Goal: Task Accomplishment & Management: Manage account settings

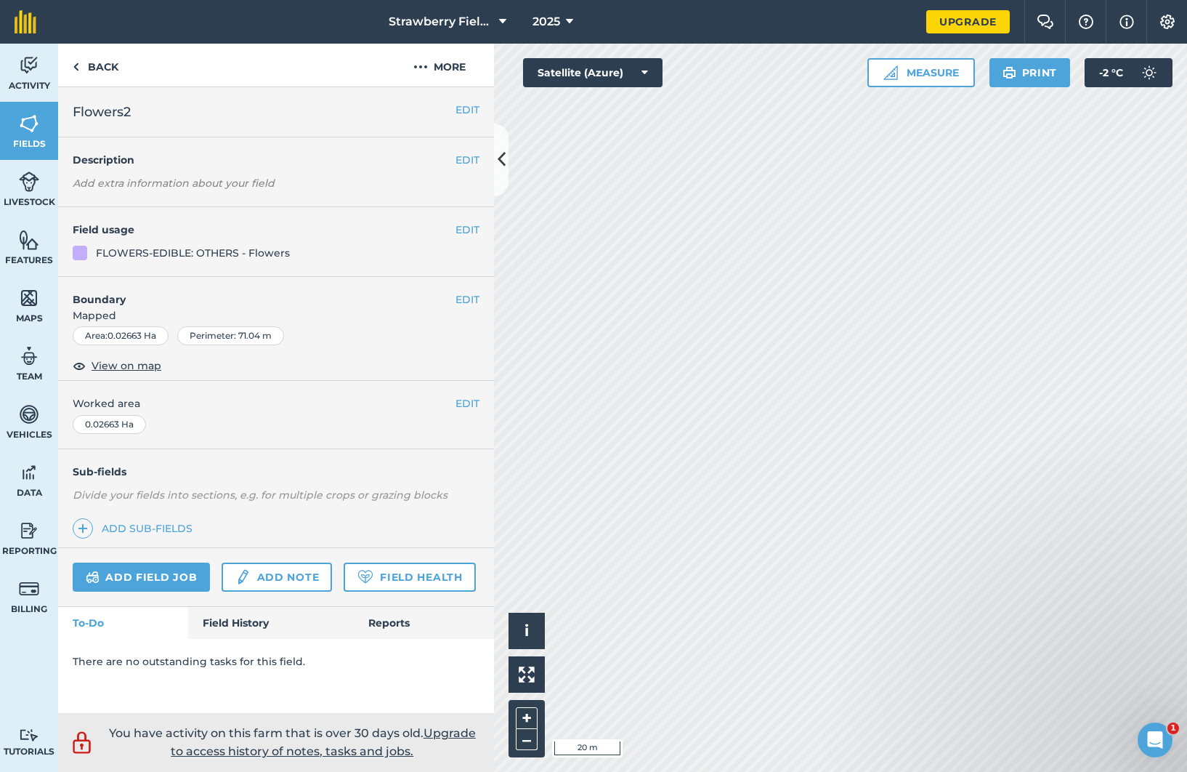
click at [462, 103] on button "EDIT" at bounding box center [468, 110] width 24 height 16
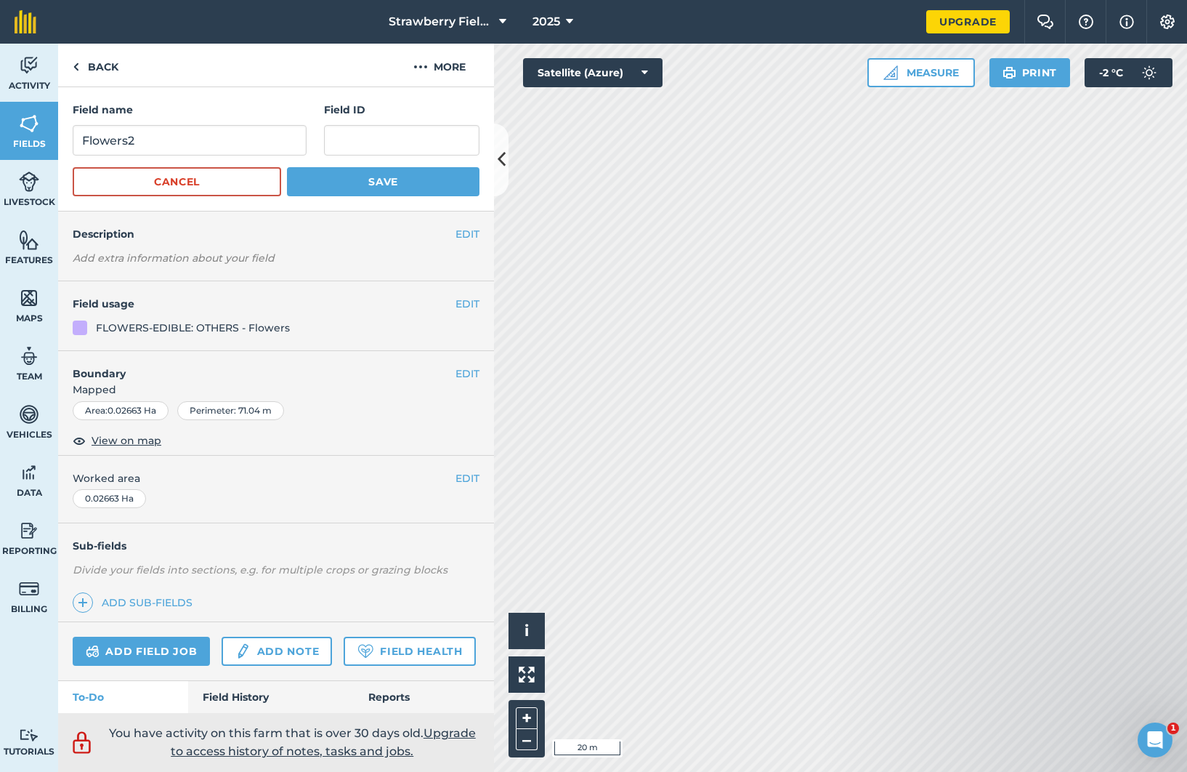
click at [425, 300] on h4 "Field usage" at bounding box center [264, 304] width 383 height 16
click at [456, 368] on button "EDIT" at bounding box center [468, 373] width 24 height 16
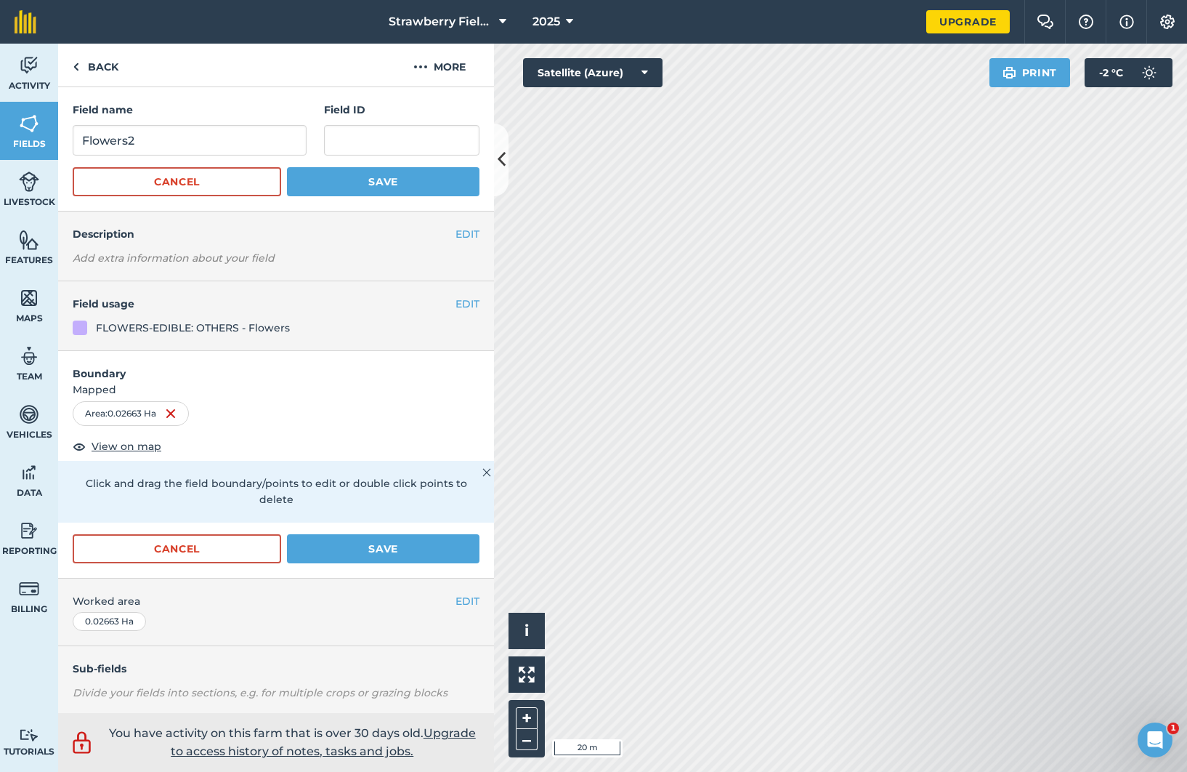
scroll to position [1, 0]
click at [132, 443] on span "View on map" at bounding box center [127, 445] width 70 height 16
click at [370, 237] on div "Activity Fields Livestock Features Maps Team Vehicles Data Reporting Billing Tu…" at bounding box center [593, 408] width 1187 height 728
click at [642, 71] on icon at bounding box center [645, 72] width 7 height 15
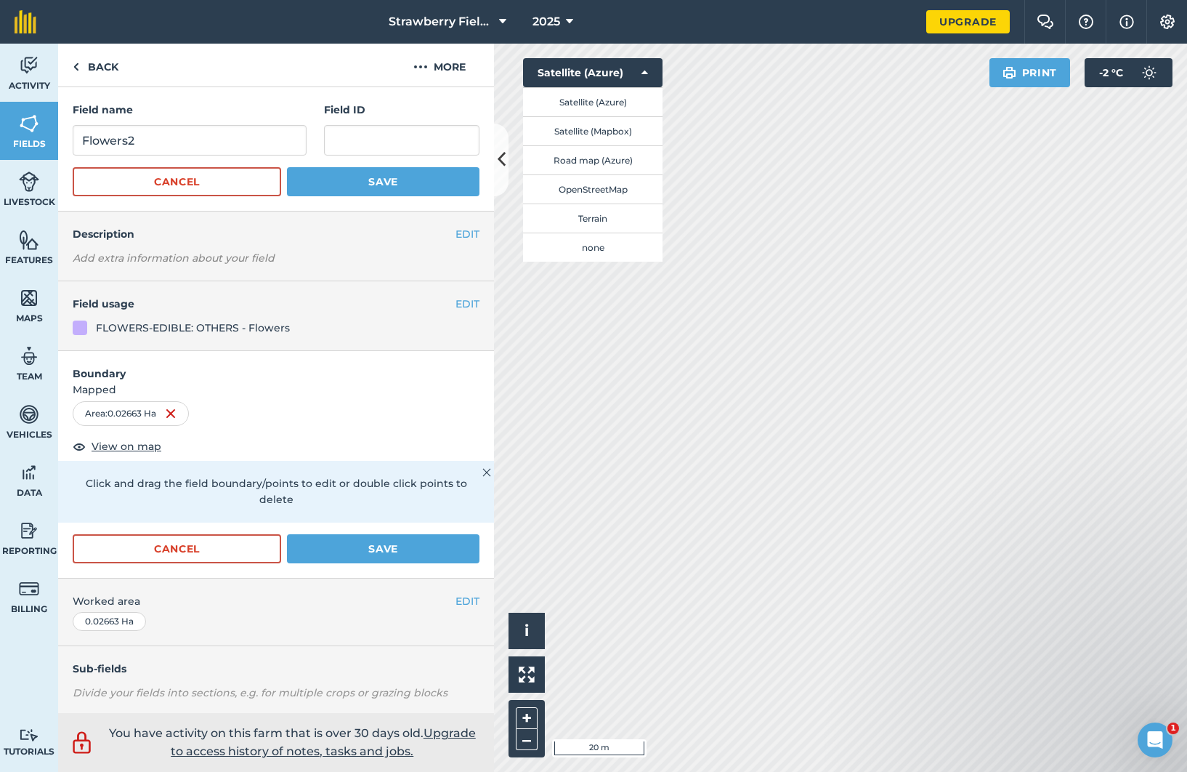
click at [630, 131] on button "Satellite (Mapbox)" at bounding box center [592, 130] width 139 height 29
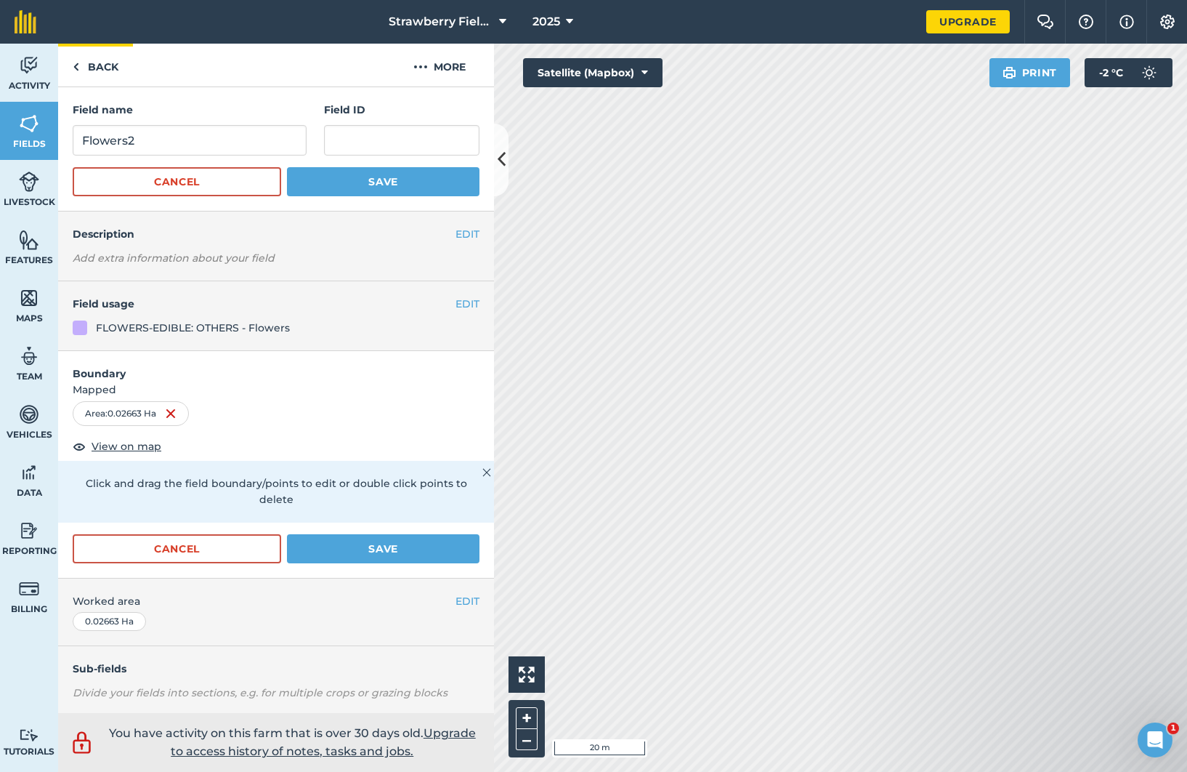
click at [86, 60] on link "Back" at bounding box center [95, 65] width 75 height 43
click at [92, 68] on link "Back" at bounding box center [95, 65] width 75 height 43
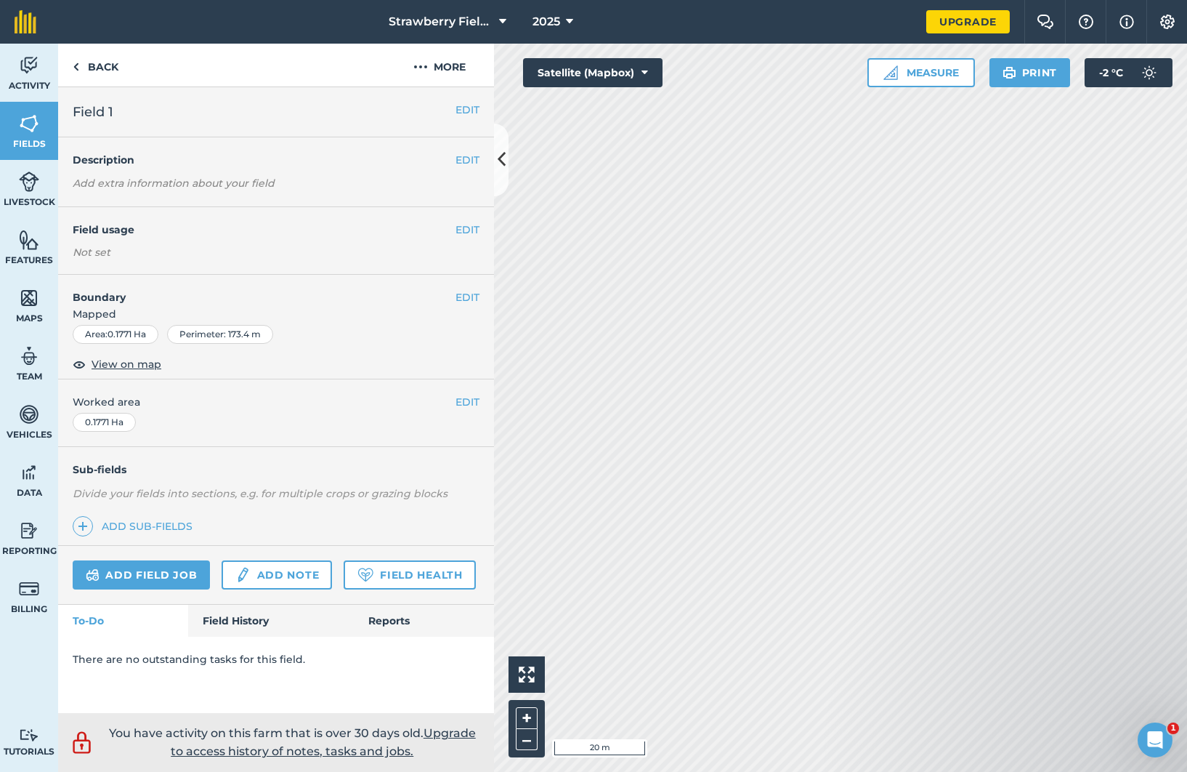
click at [472, 107] on button "EDIT" at bounding box center [468, 110] width 24 height 16
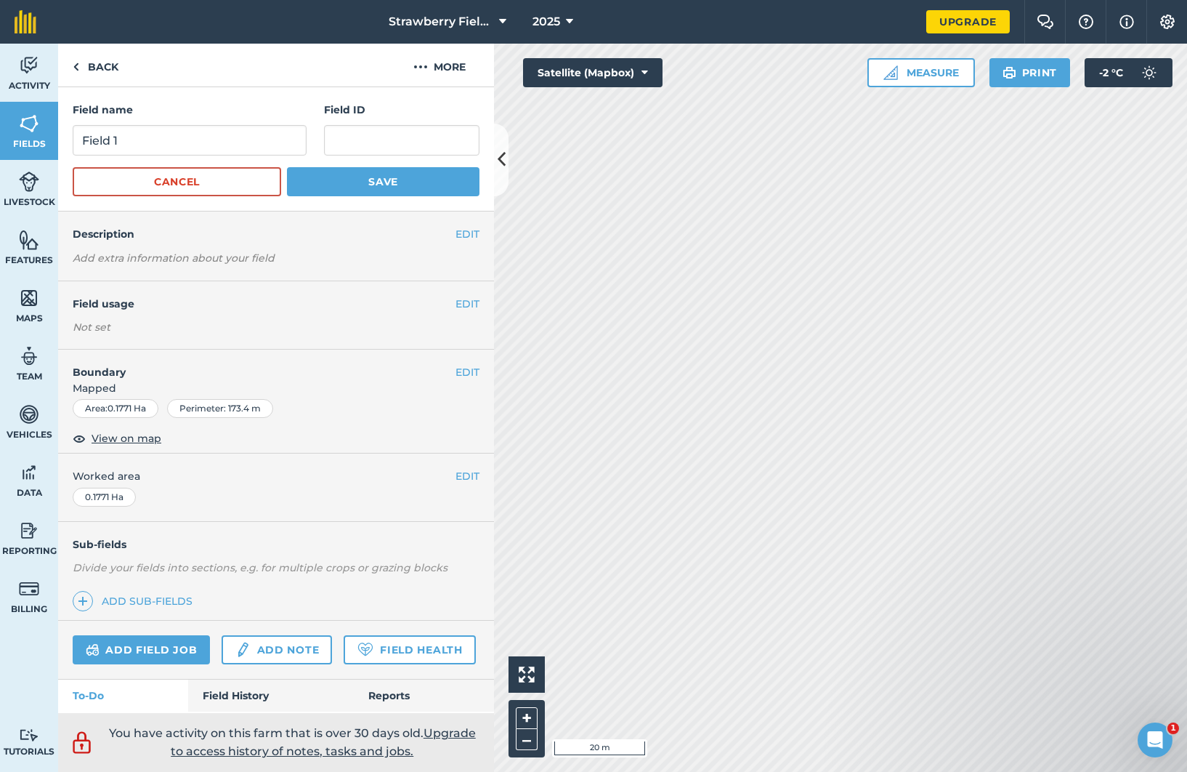
click at [647, 71] on icon at bounding box center [645, 72] width 7 height 15
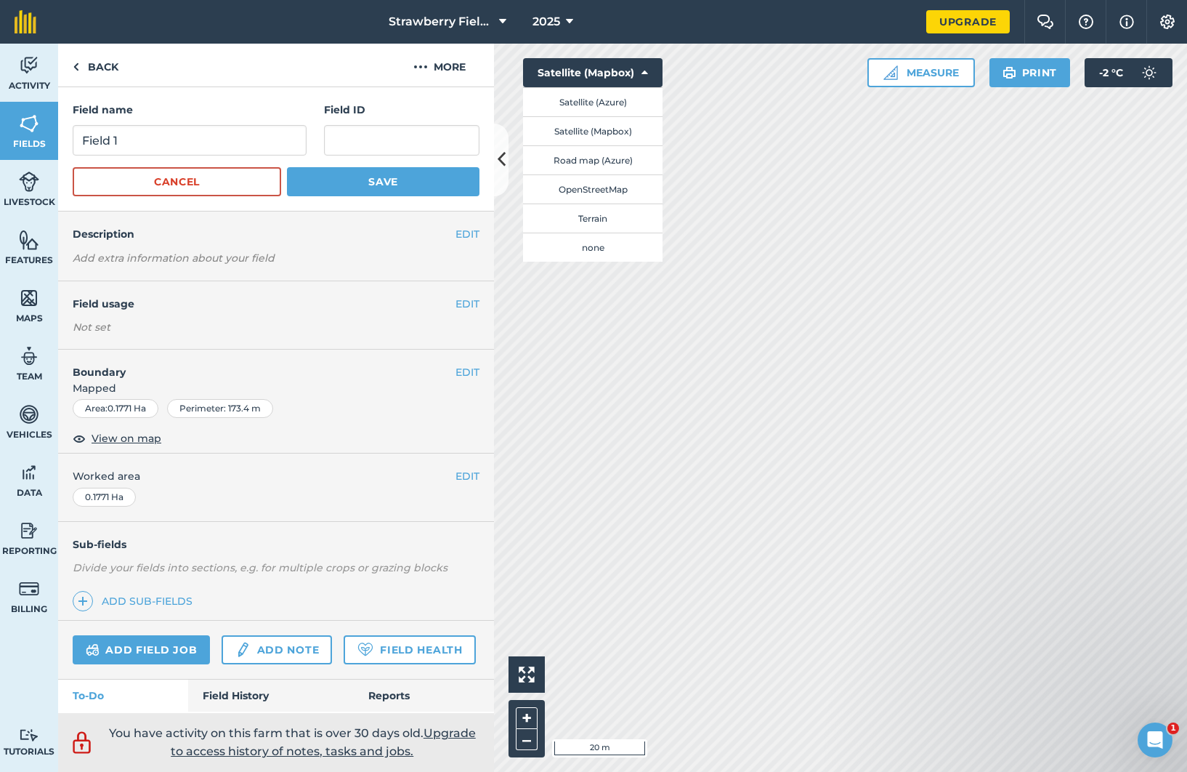
click at [597, 164] on button "Road map (Azure)" at bounding box center [592, 159] width 139 height 29
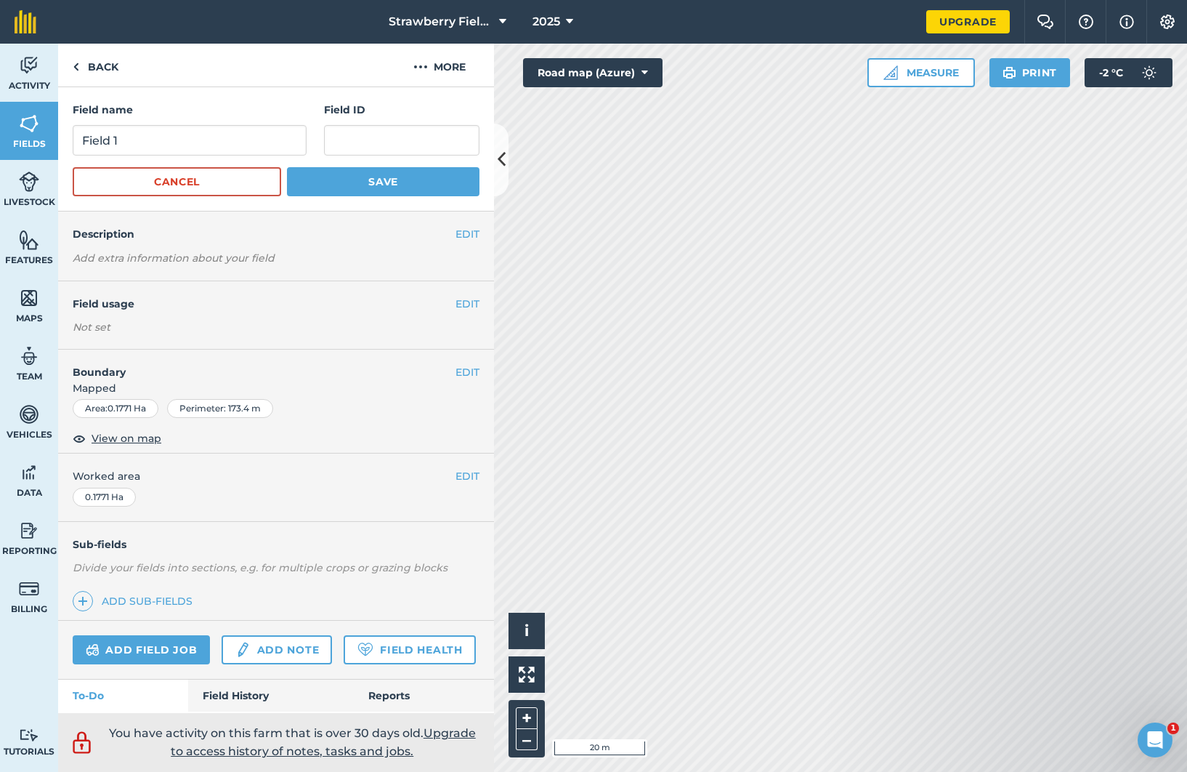
click at [638, 68] on button "Road map (Azure)" at bounding box center [592, 72] width 139 height 29
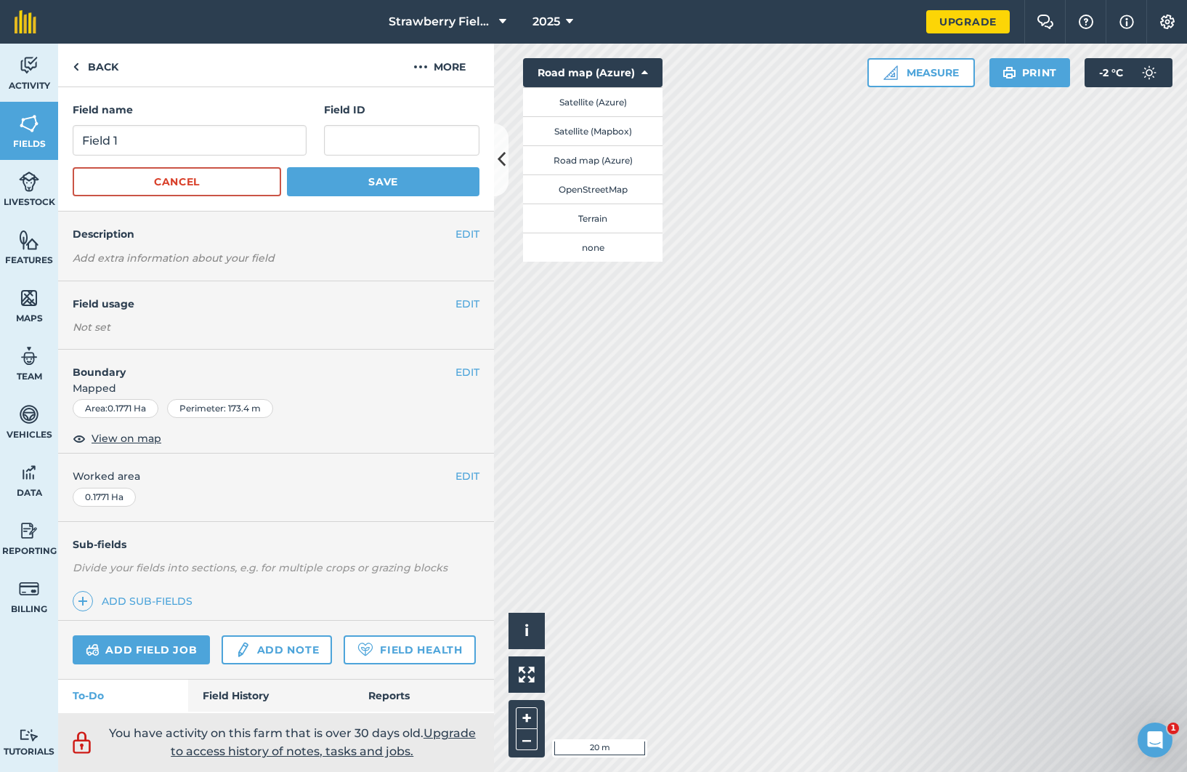
click at [583, 219] on button "Terrain" at bounding box center [592, 217] width 139 height 29
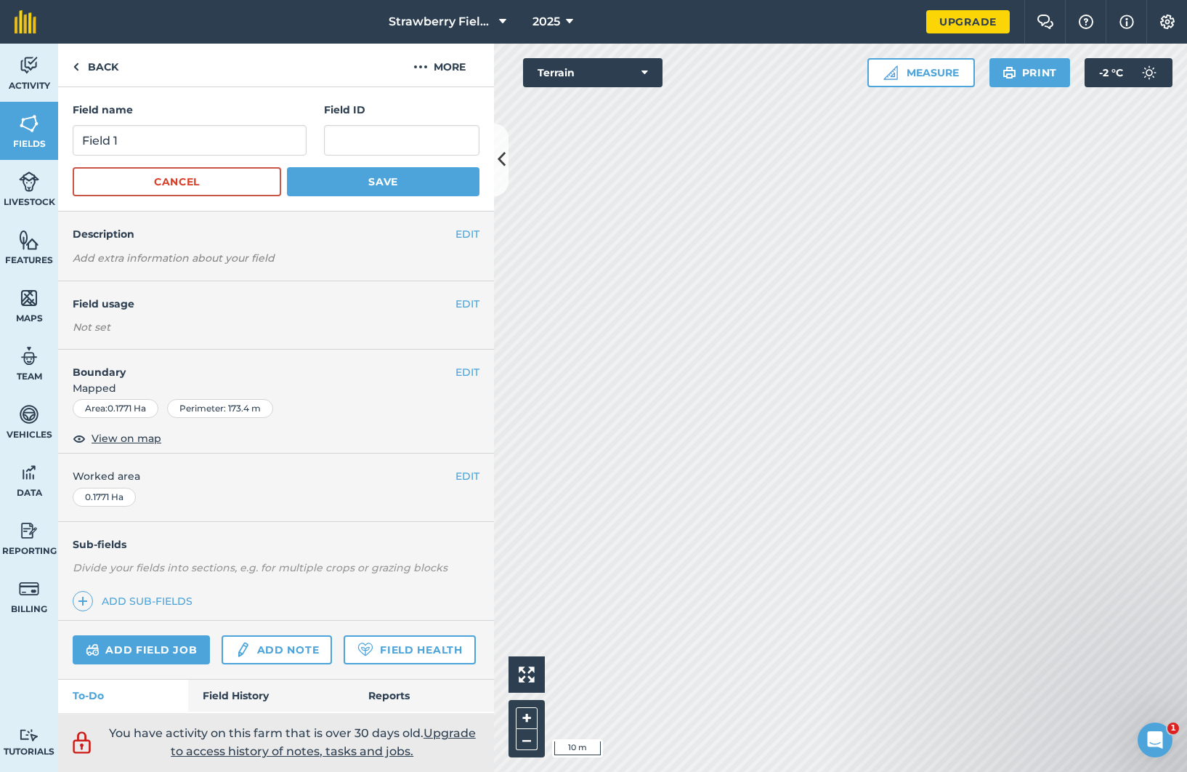
click at [642, 69] on icon at bounding box center [645, 72] width 7 height 15
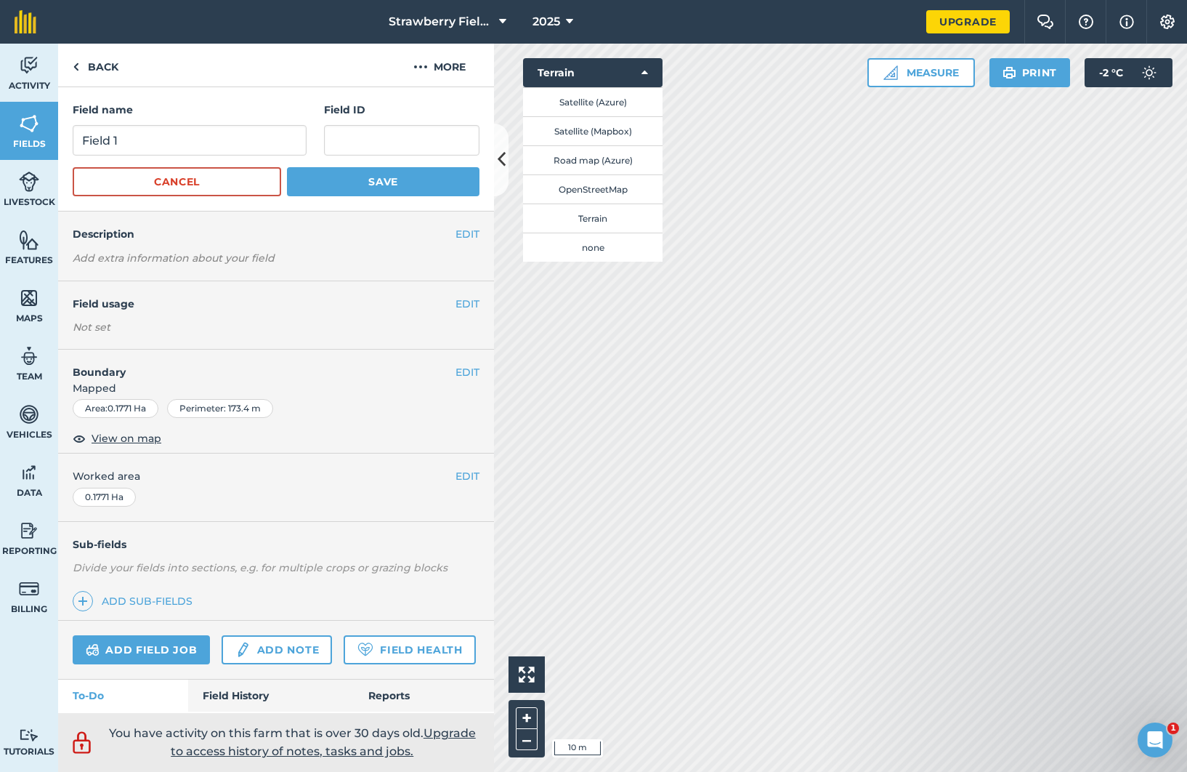
click at [602, 102] on button "Satellite (Azure)" at bounding box center [592, 101] width 139 height 29
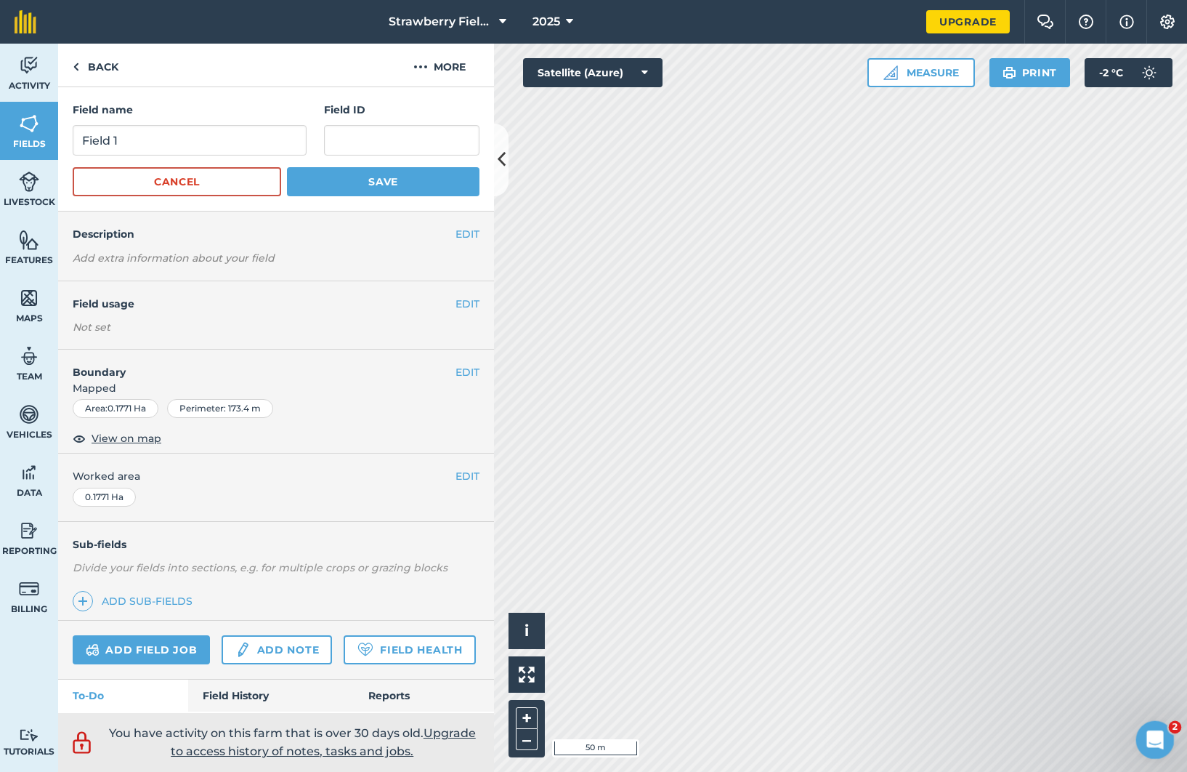
click at [1163, 732] on div "Open Intercom Messenger" at bounding box center [1153, 737] width 48 height 48
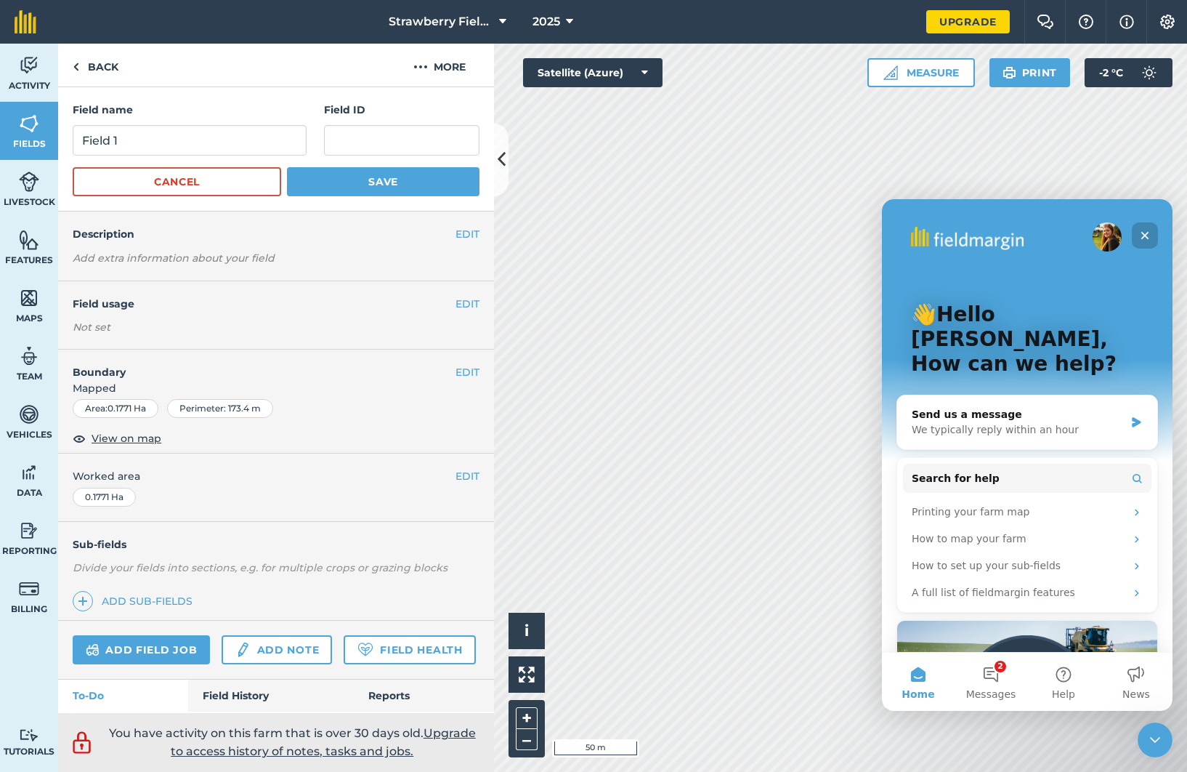
click at [1144, 230] on icon "Close" at bounding box center [1145, 236] width 12 height 12
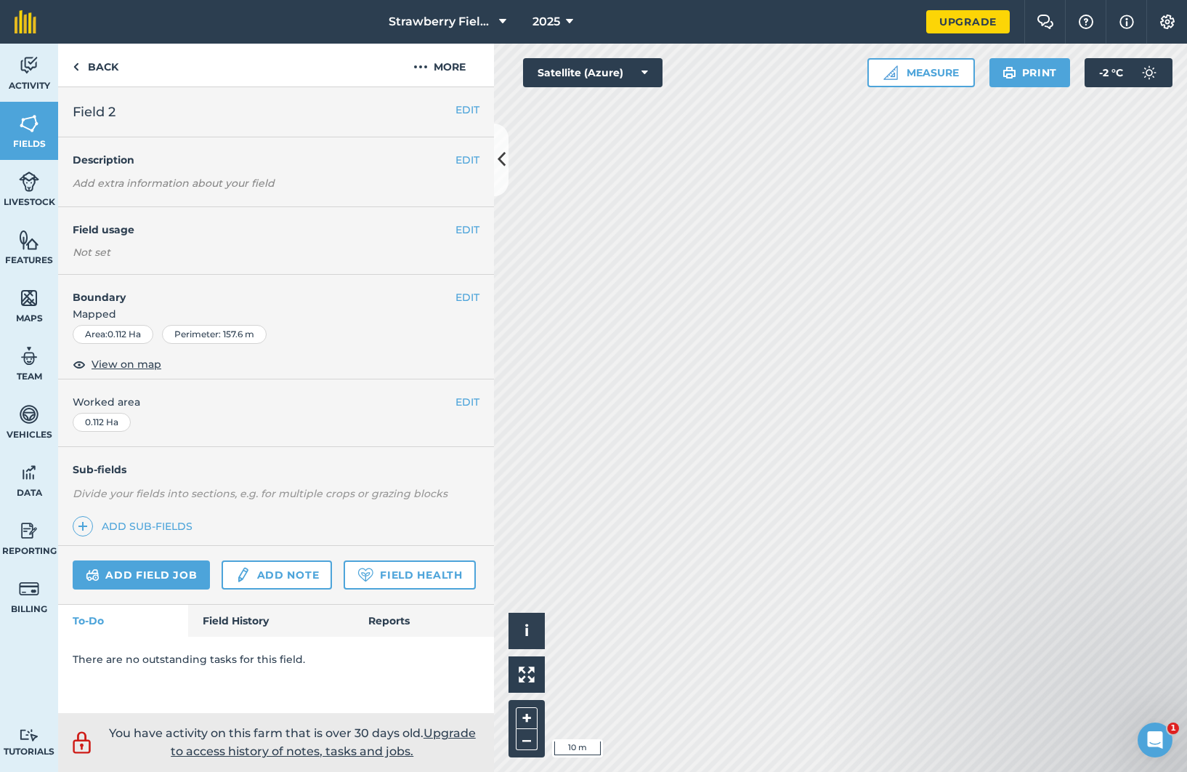
click at [464, 296] on button "EDIT" at bounding box center [468, 297] width 24 height 16
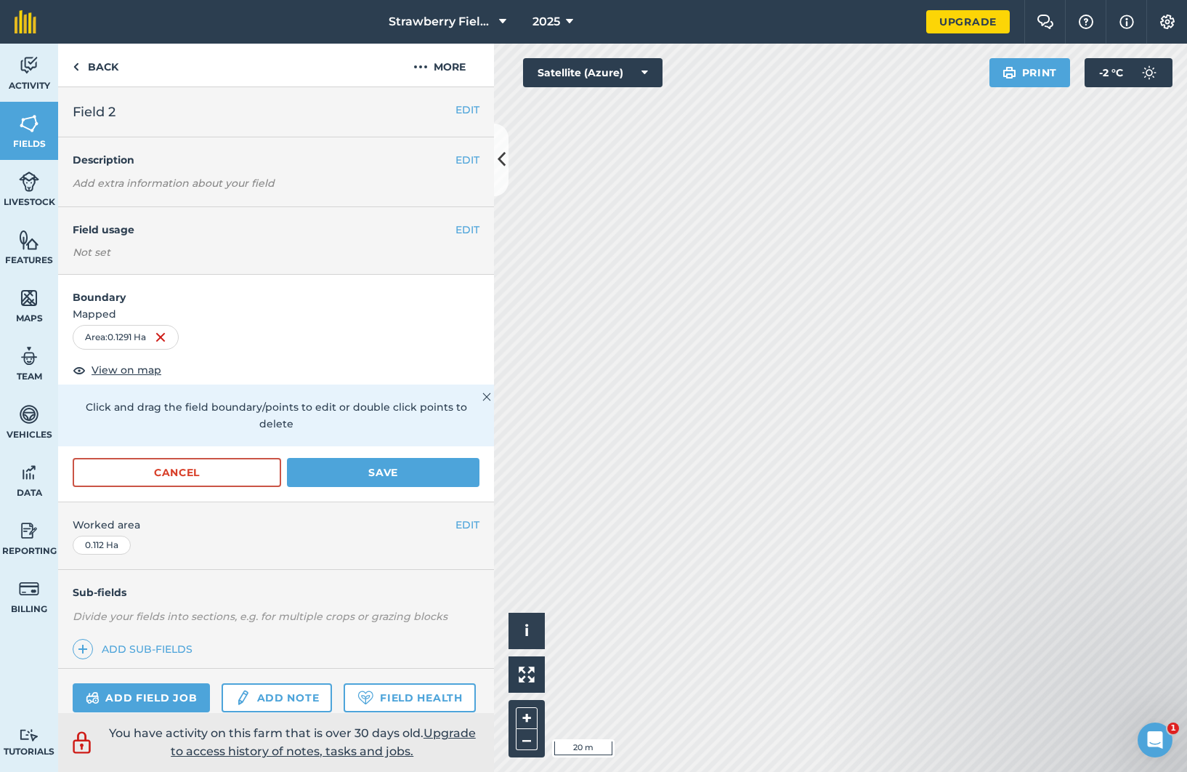
scroll to position [1, 0]
click at [137, 368] on span "View on map" at bounding box center [127, 368] width 70 height 16
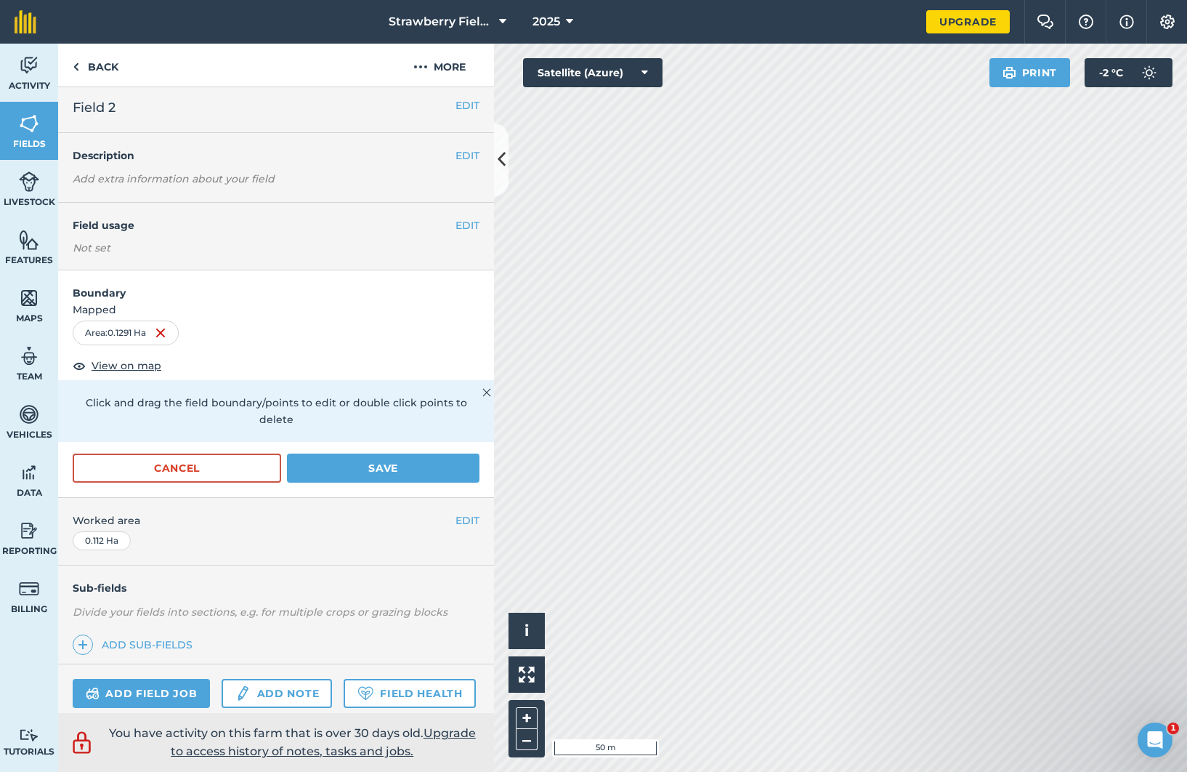
click at [136, 365] on span "View on map" at bounding box center [127, 365] width 70 height 16
click at [135, 361] on span "View on map" at bounding box center [127, 366] width 70 height 16
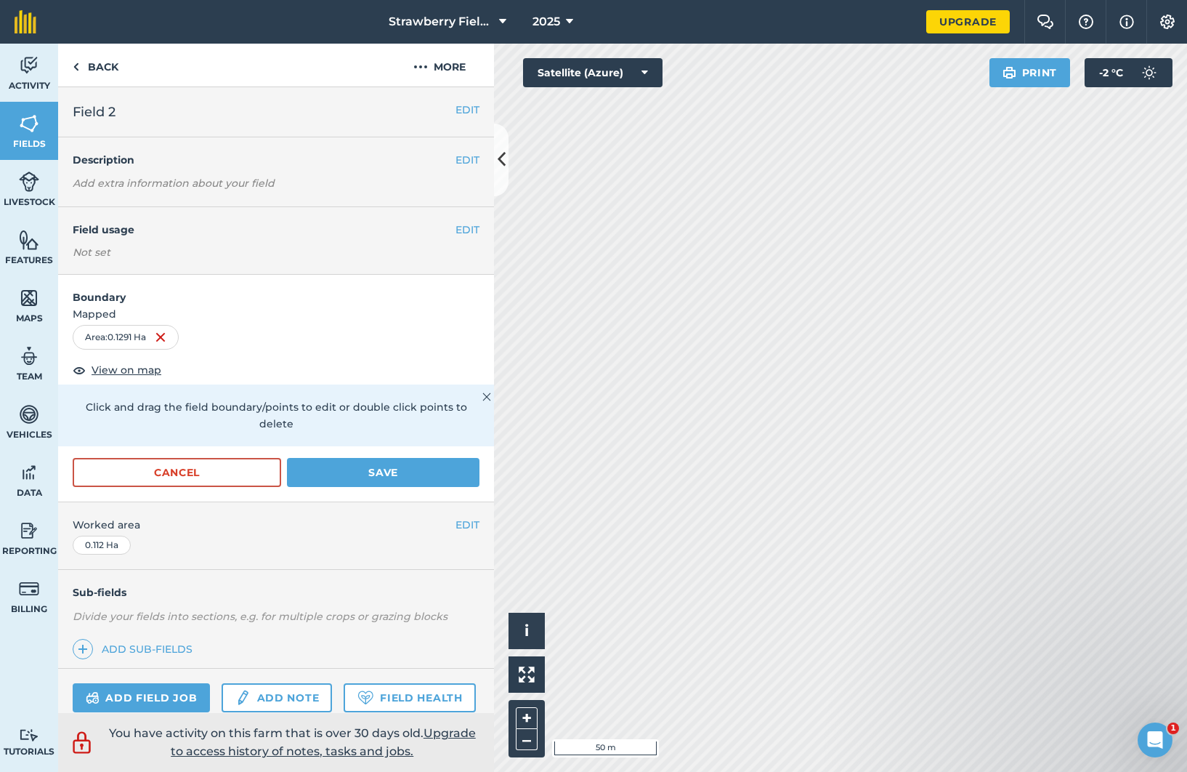
click at [379, 474] on button "Save" at bounding box center [383, 472] width 193 height 29
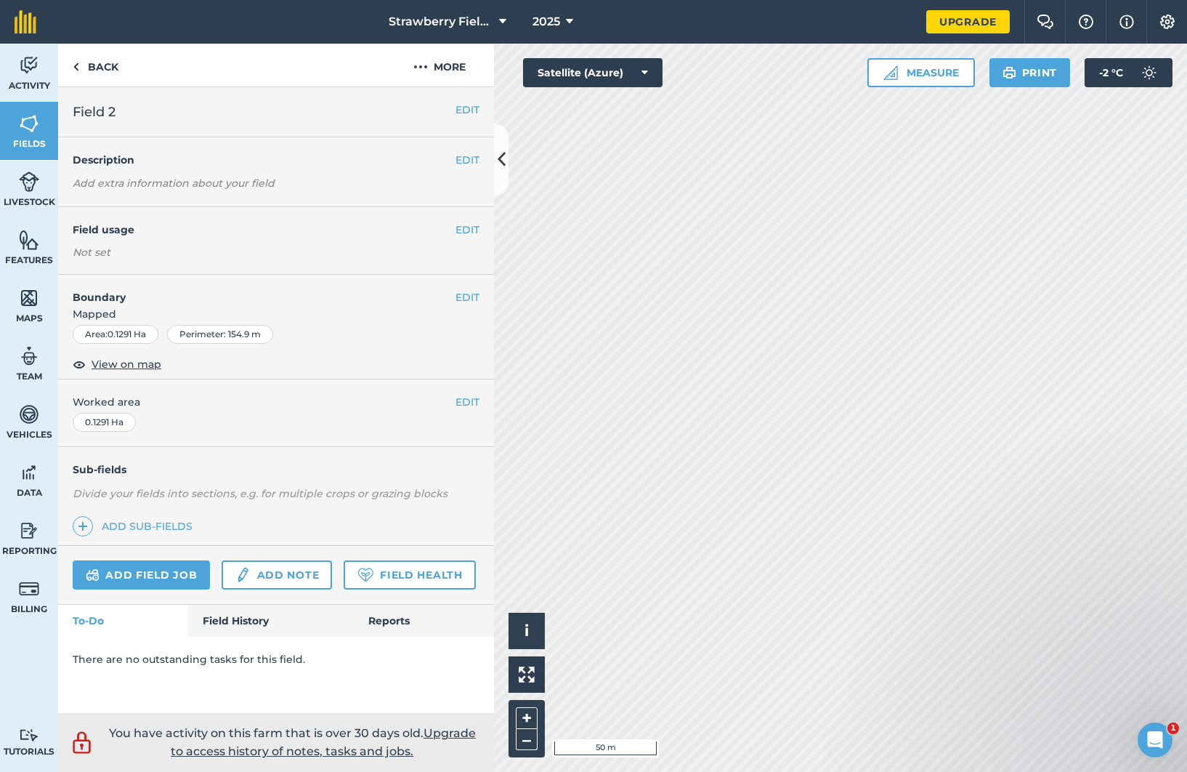
click at [456, 294] on button "EDIT" at bounding box center [468, 297] width 24 height 16
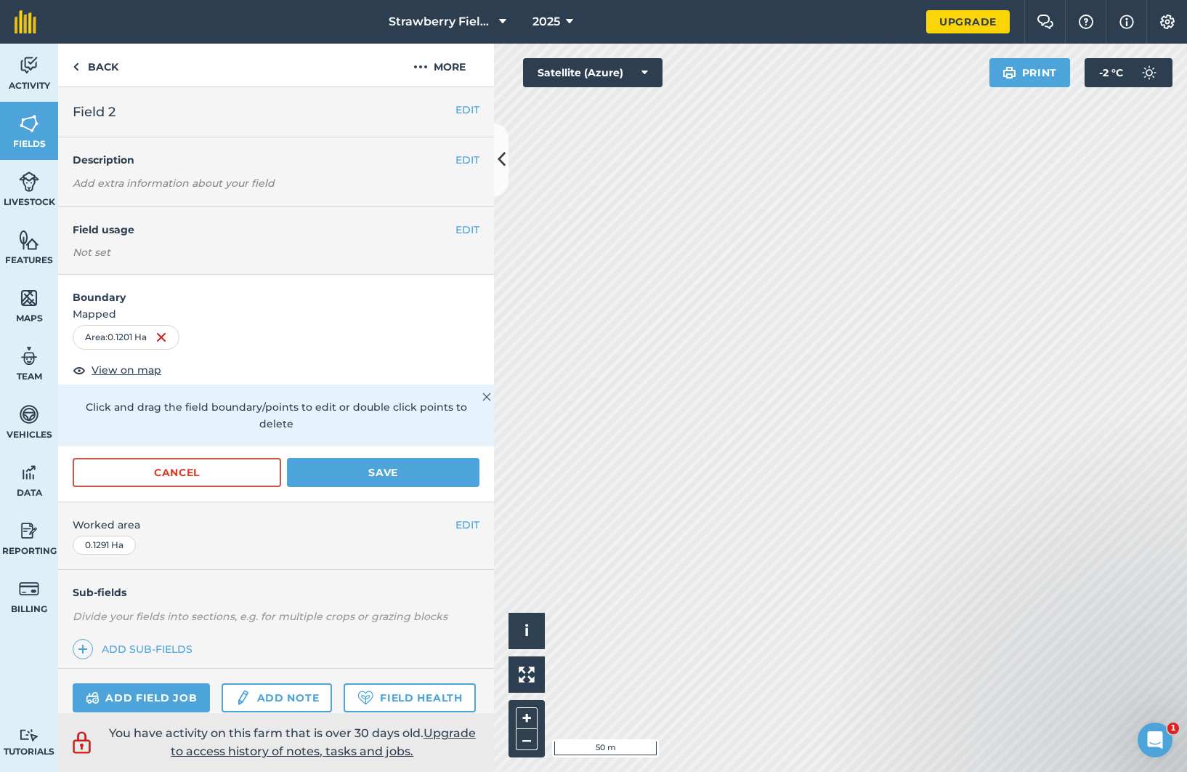
click at [32, 299] on img at bounding box center [29, 298] width 20 height 22
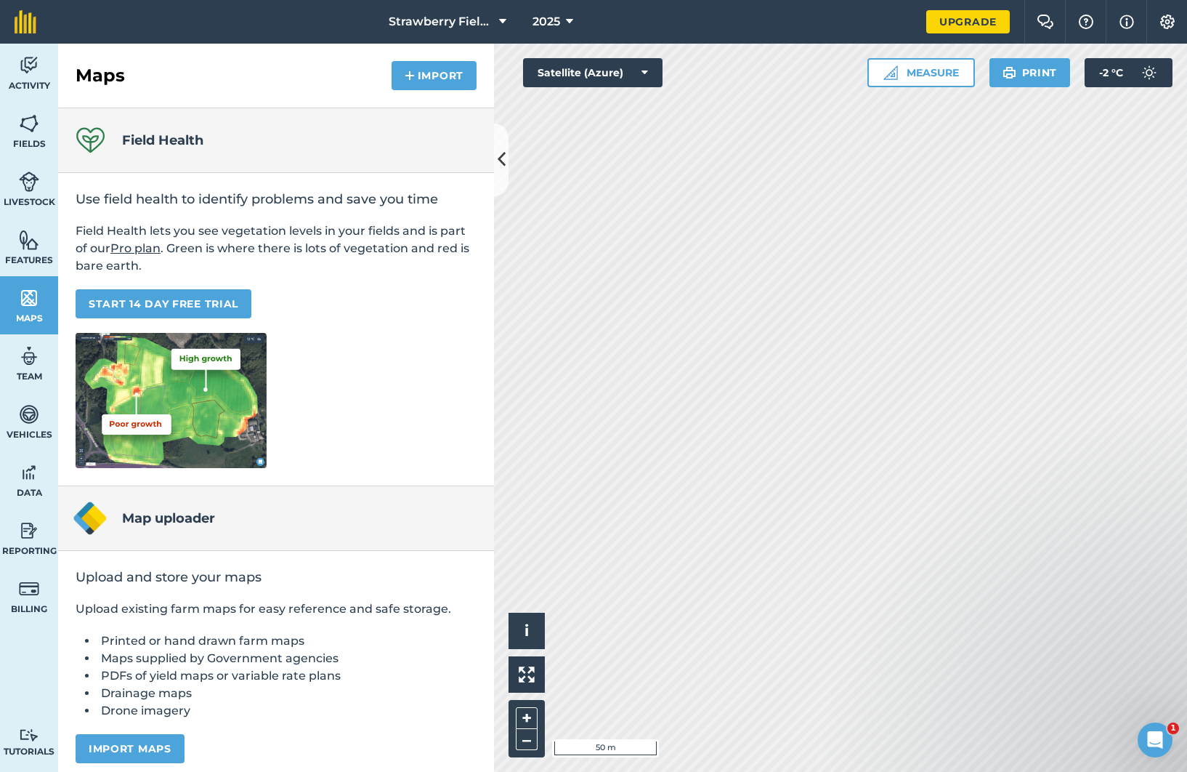
click at [32, 123] on img at bounding box center [29, 124] width 20 height 22
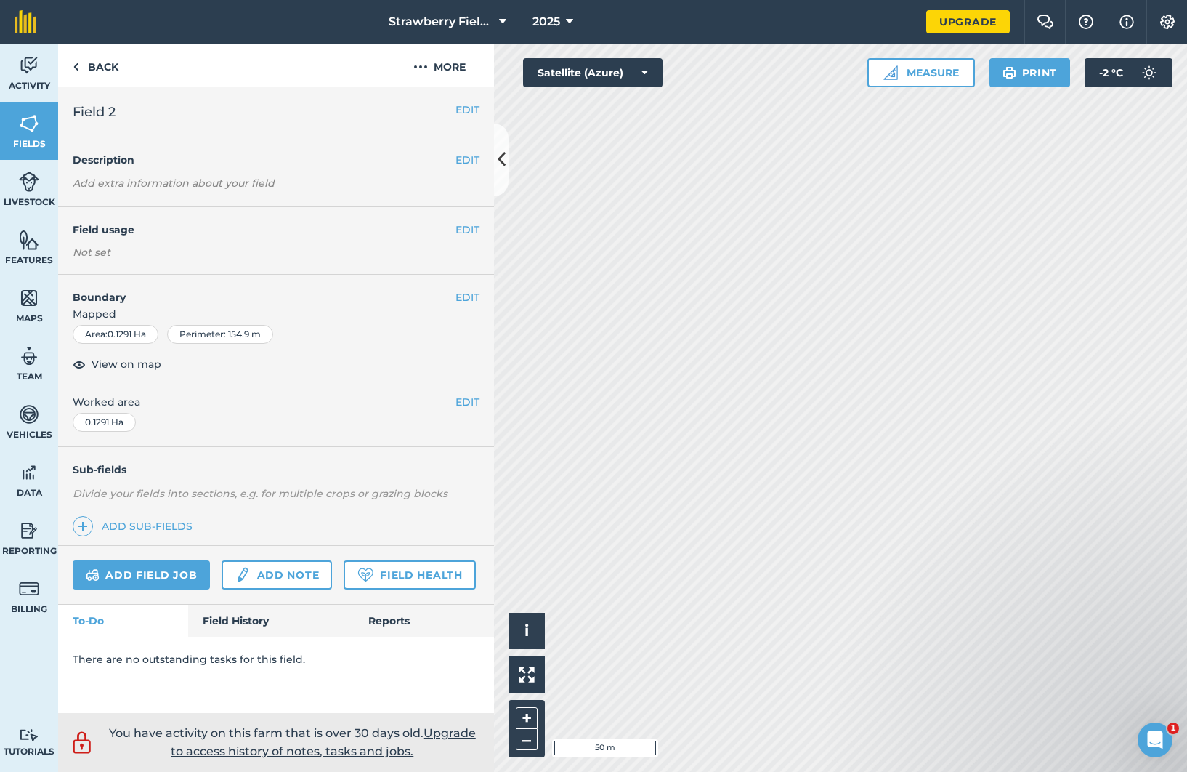
click at [462, 296] on button "EDIT" at bounding box center [468, 297] width 24 height 16
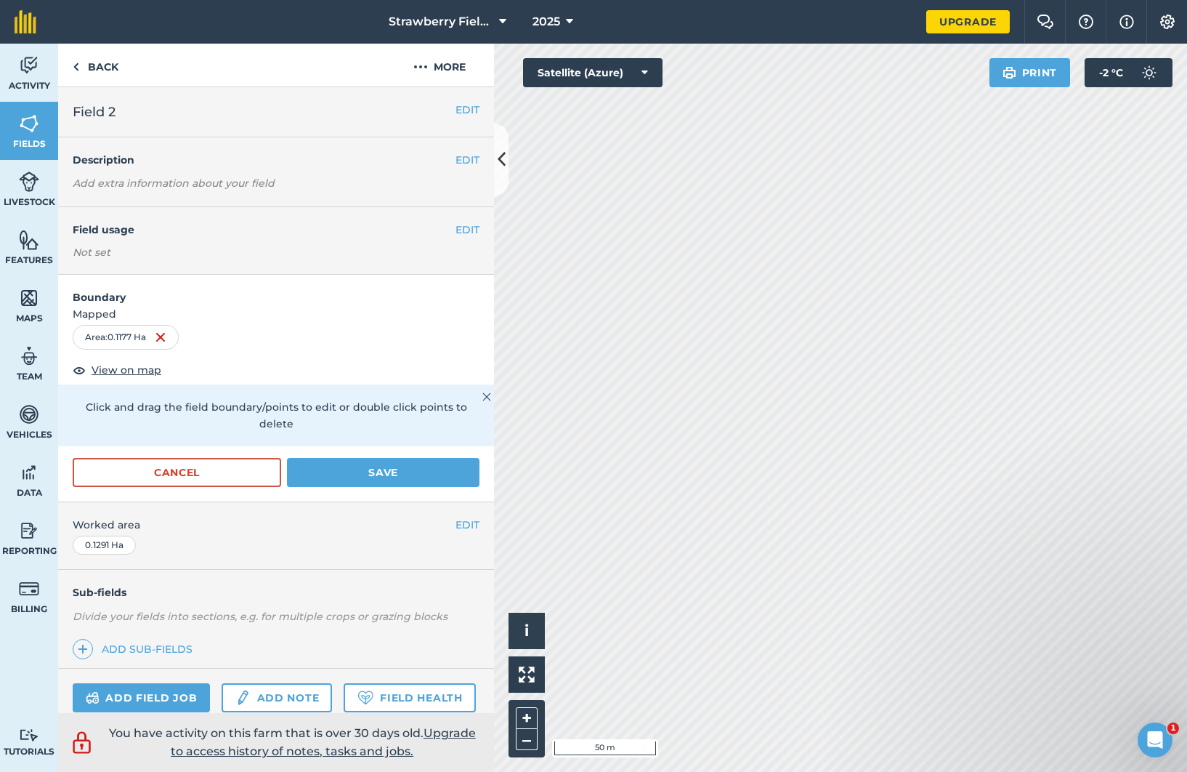
click at [457, 228] on button "EDIT" at bounding box center [468, 230] width 24 height 16
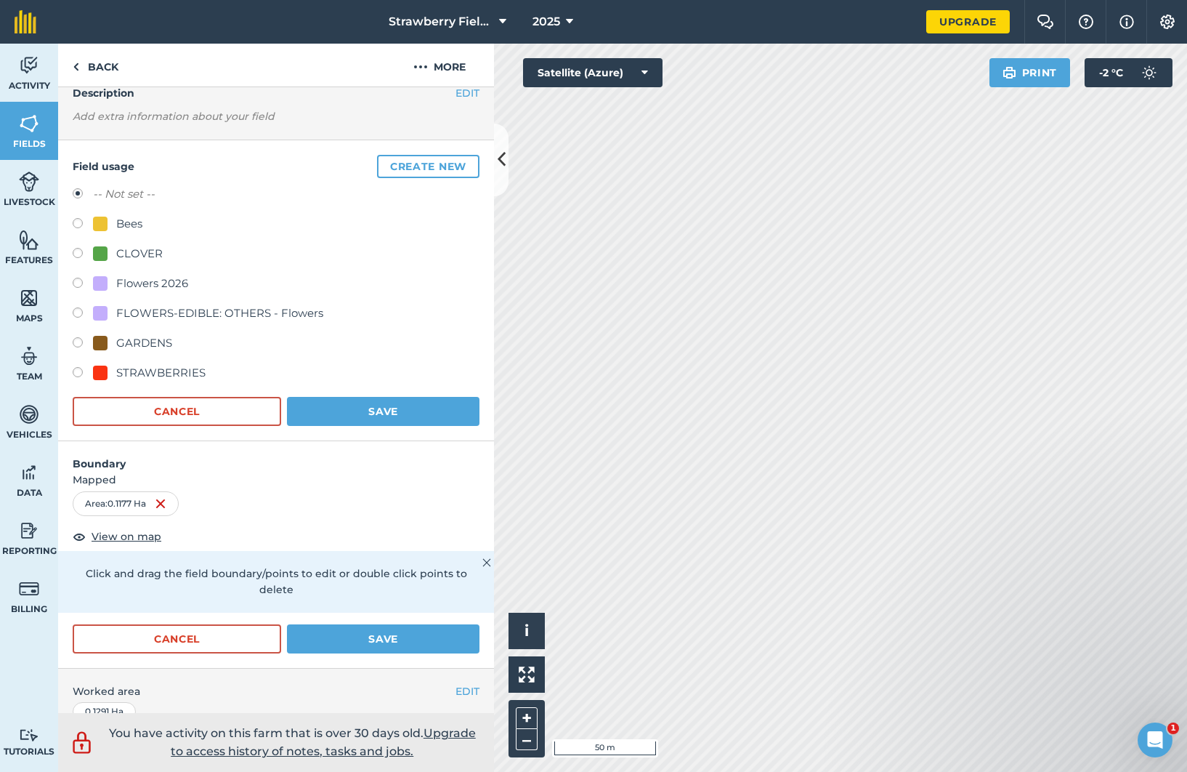
scroll to position [84, 0]
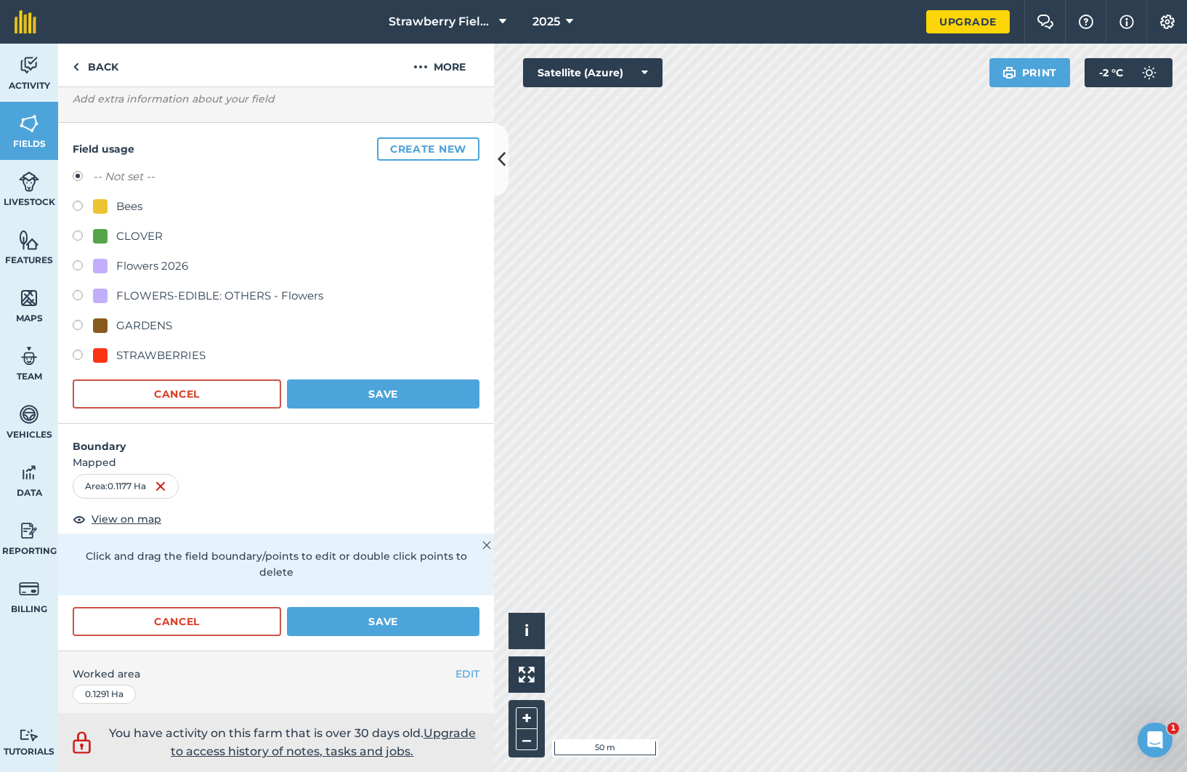
click at [77, 355] on label at bounding box center [83, 356] width 20 height 15
radio input "true"
radio input "false"
click at [388, 388] on button "Save" at bounding box center [383, 393] width 193 height 29
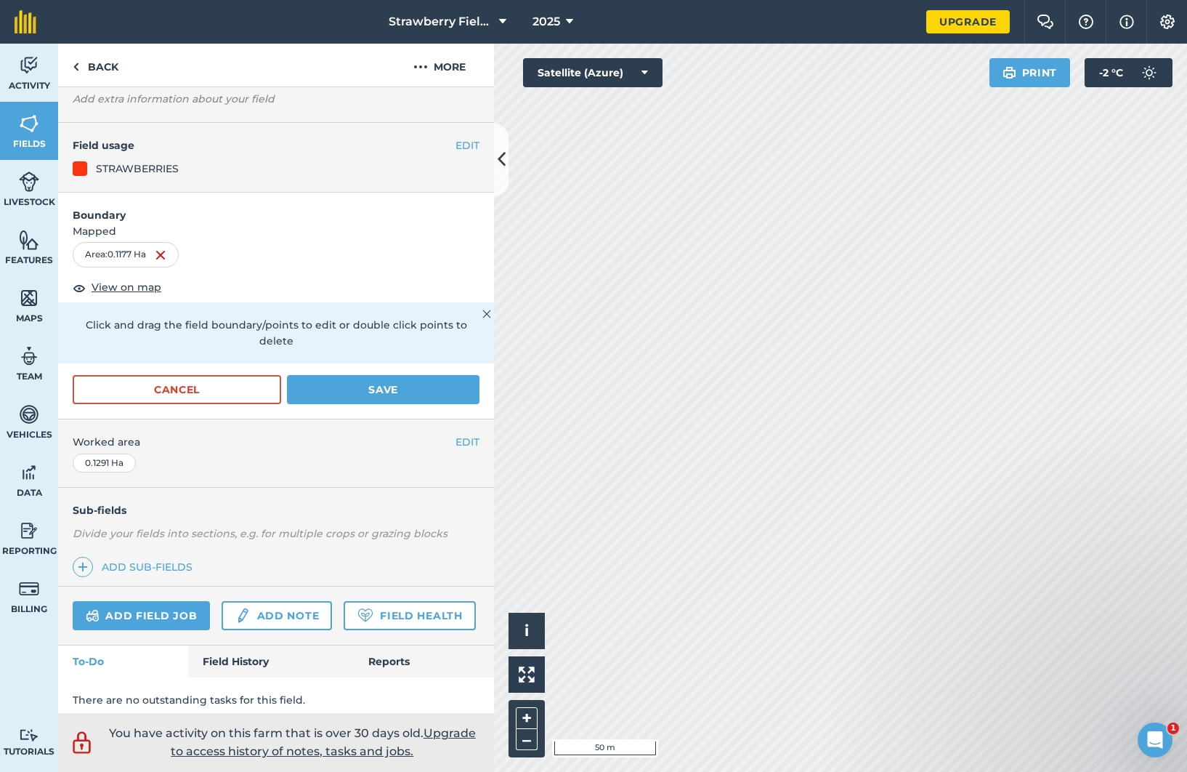
scroll to position [84, 0]
click at [381, 388] on button "Save" at bounding box center [383, 390] width 193 height 29
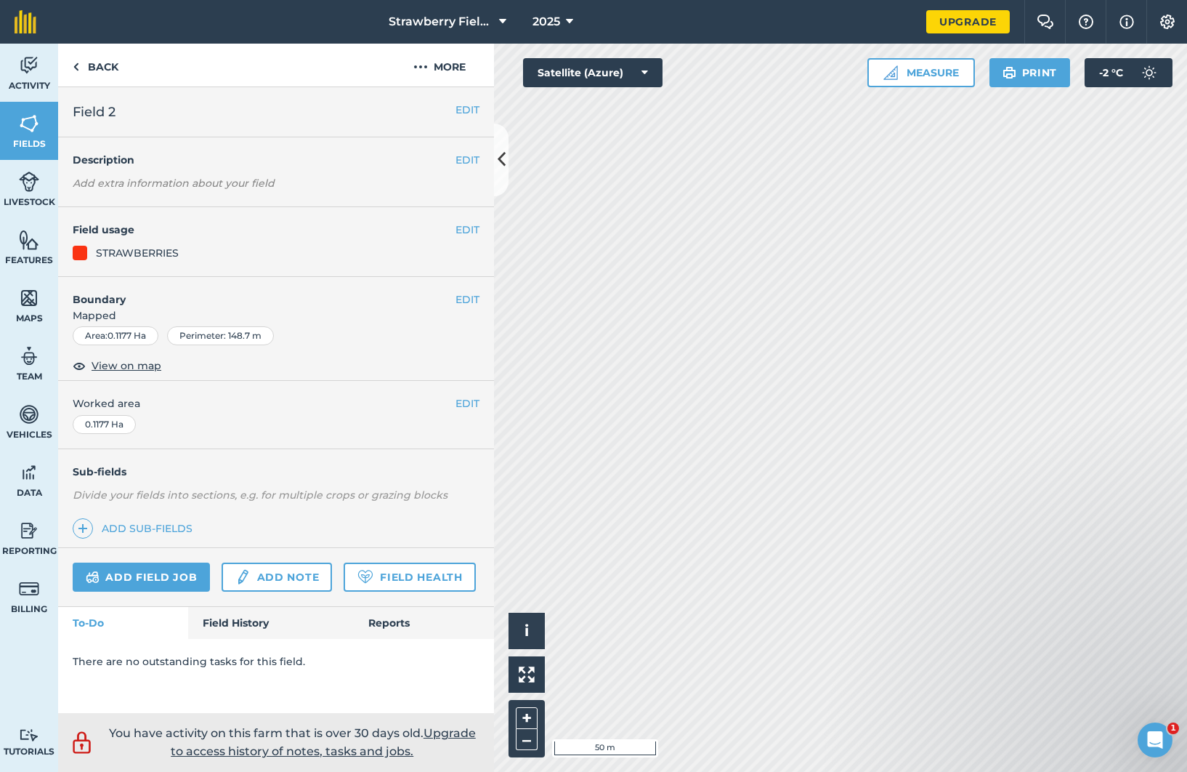
scroll to position [8, 0]
click at [463, 395] on button "EDIT" at bounding box center [468, 403] width 24 height 16
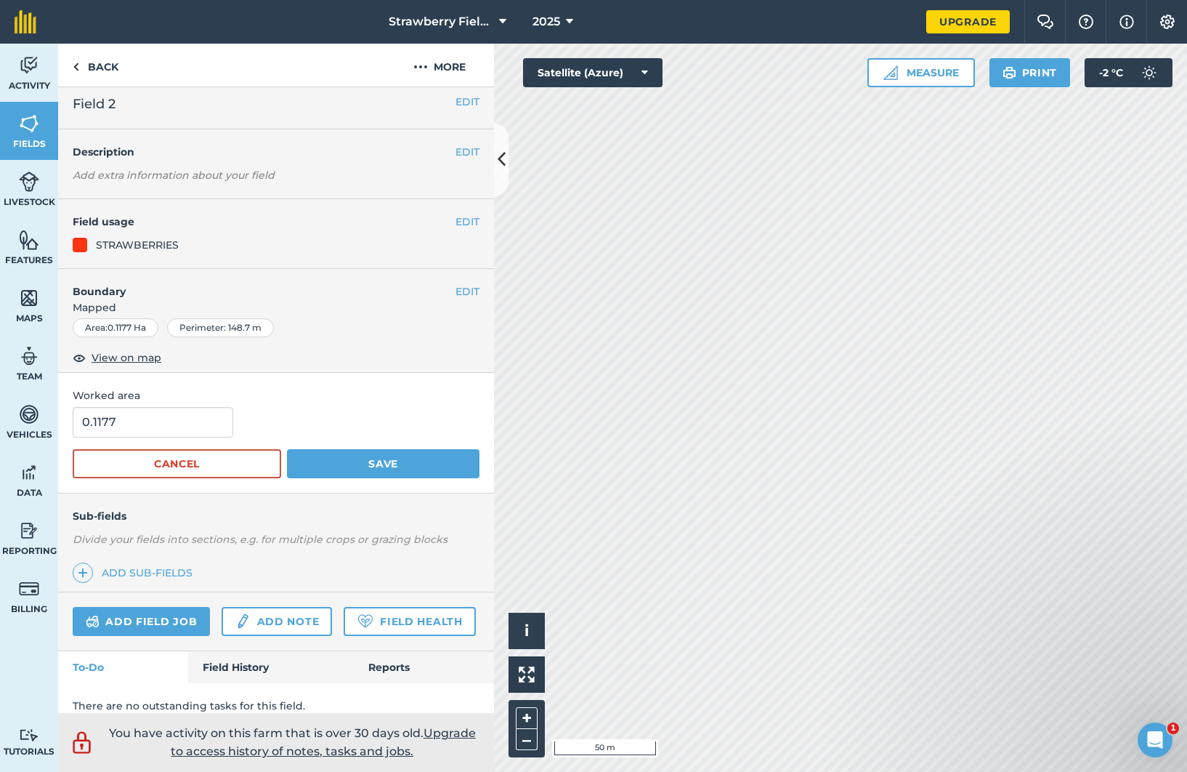
click at [210, 458] on button "Cancel" at bounding box center [177, 463] width 209 height 29
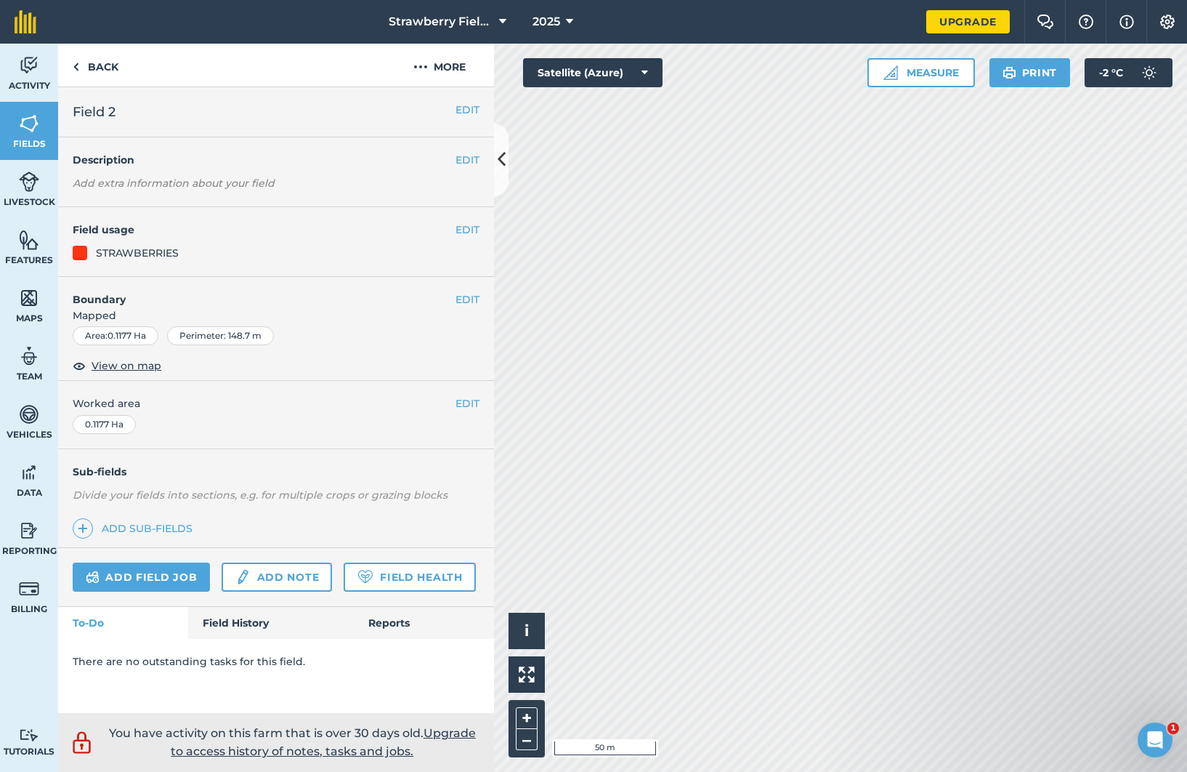
click at [456, 293] on button "EDIT" at bounding box center [468, 299] width 24 height 16
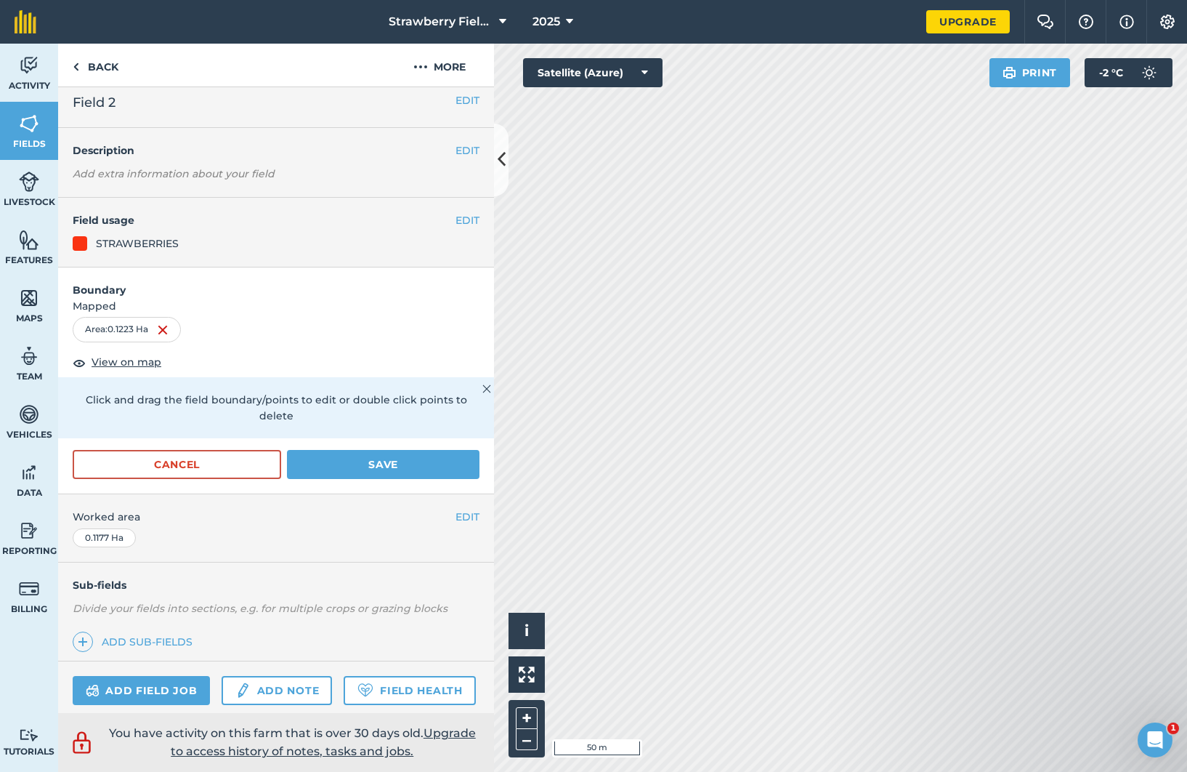
scroll to position [20, 0]
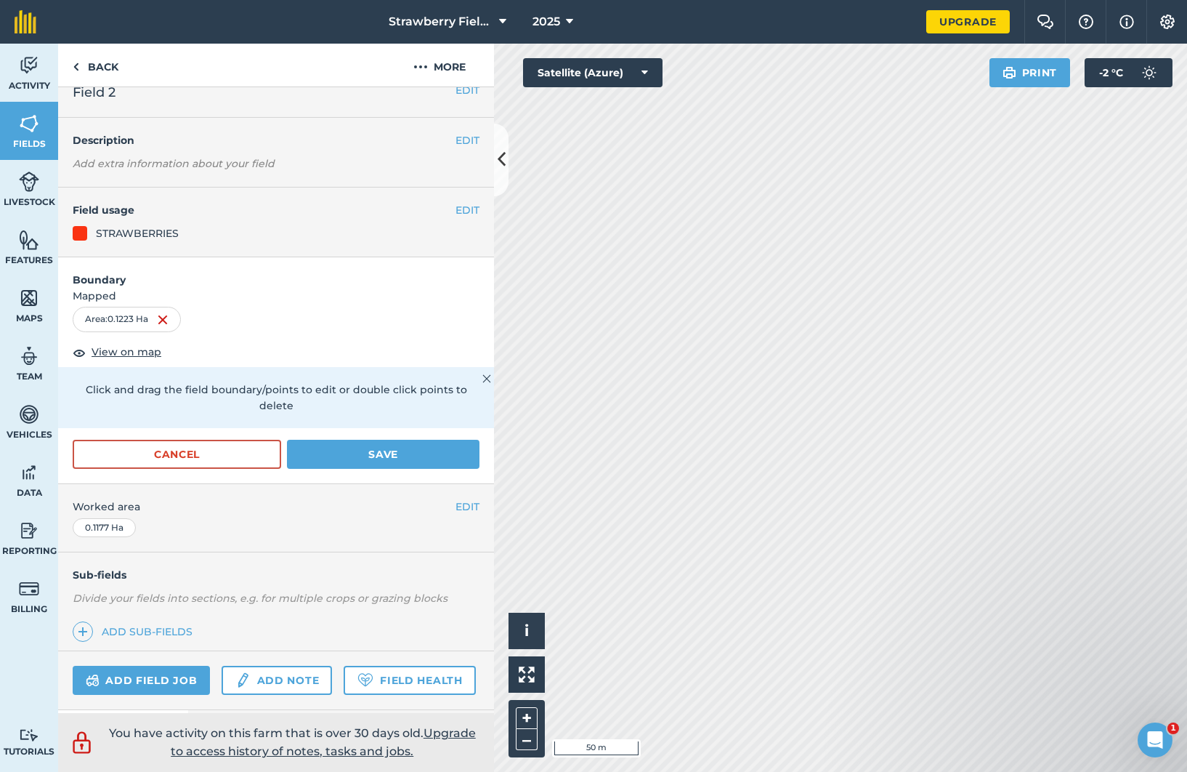
click at [377, 450] on button "Save" at bounding box center [383, 454] width 193 height 29
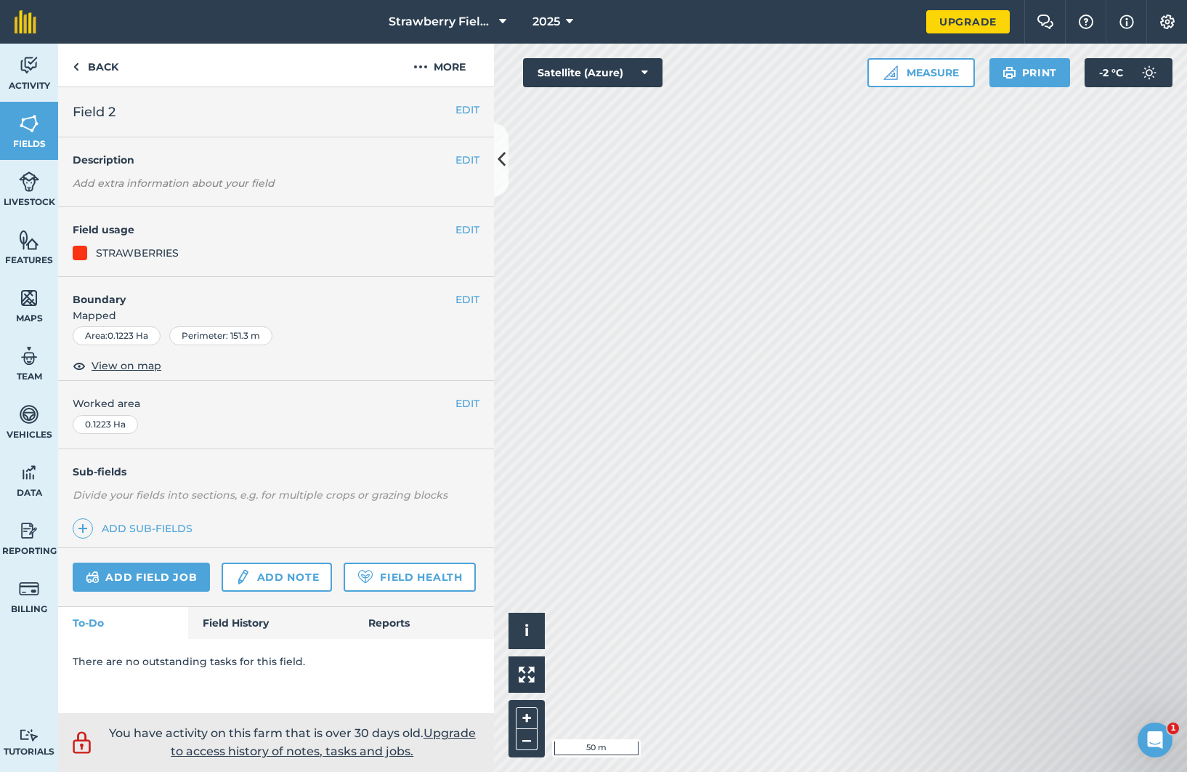
scroll to position [8, 0]
click at [458, 291] on button "EDIT" at bounding box center [468, 299] width 24 height 16
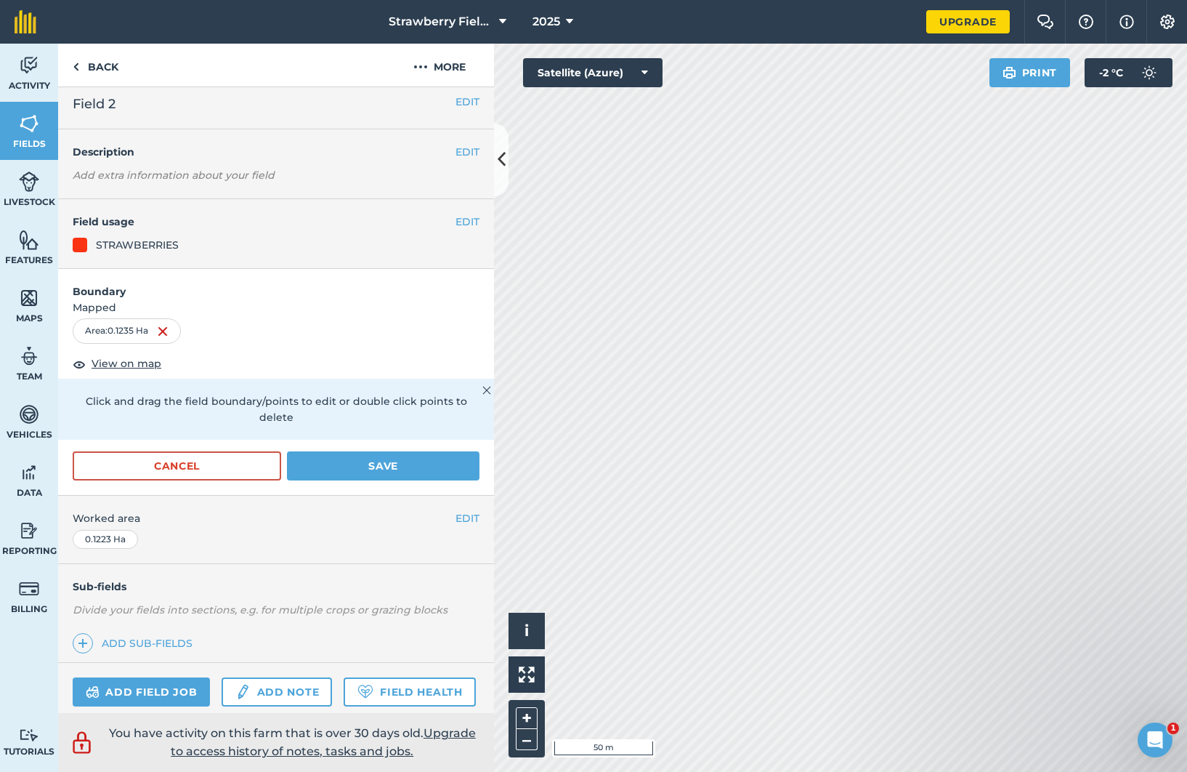
click at [388, 460] on button "Save" at bounding box center [383, 465] width 193 height 29
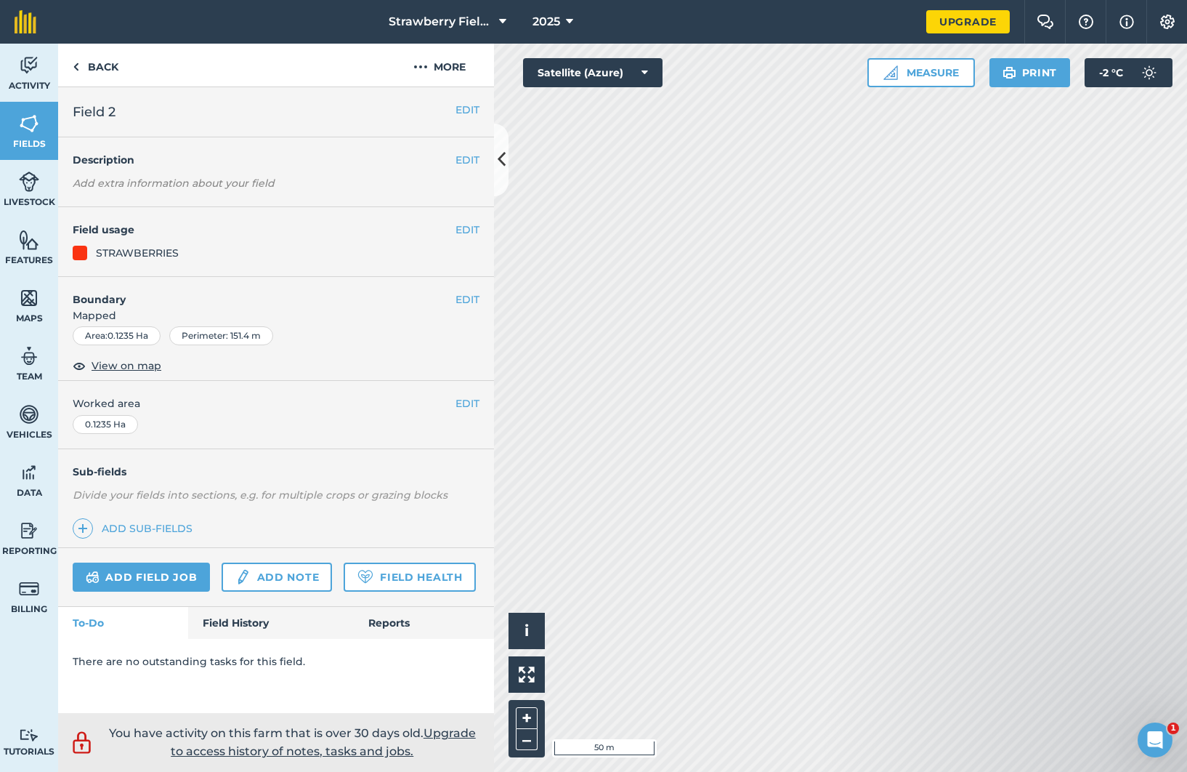
scroll to position [9, 0]
click at [458, 291] on button "EDIT" at bounding box center [468, 299] width 24 height 16
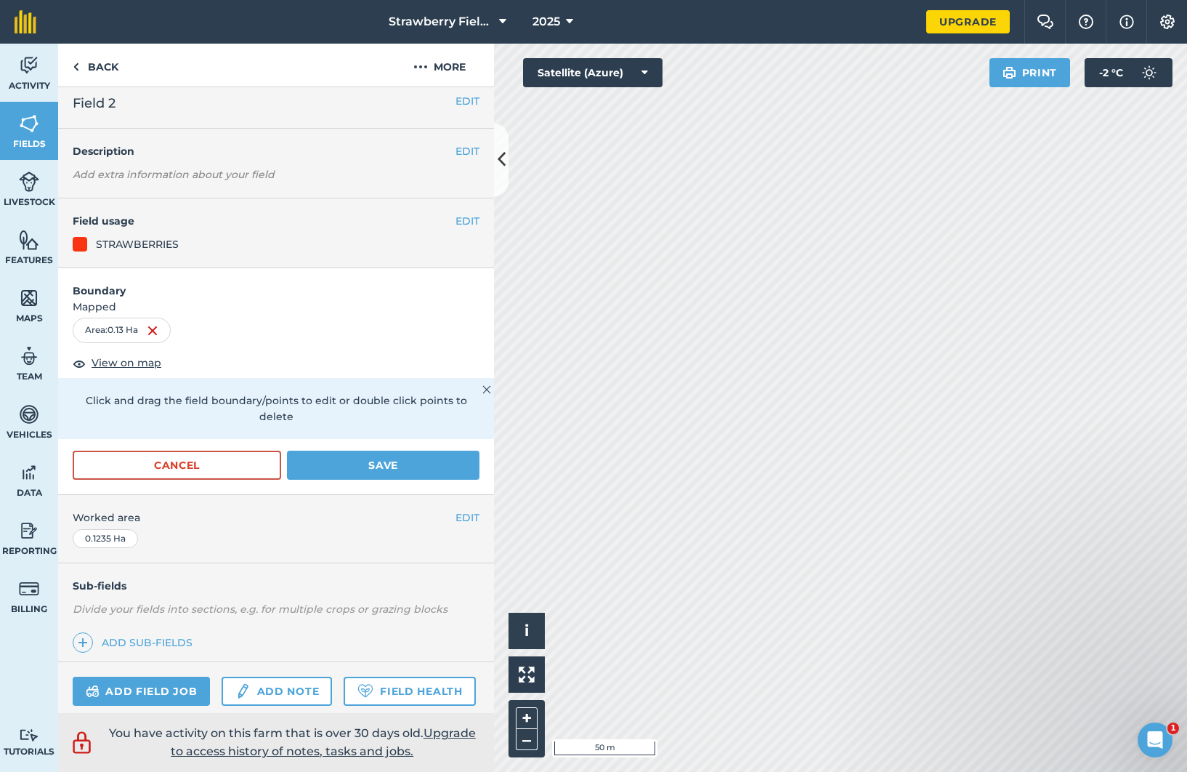
click at [390, 458] on button "Save" at bounding box center [383, 464] width 193 height 29
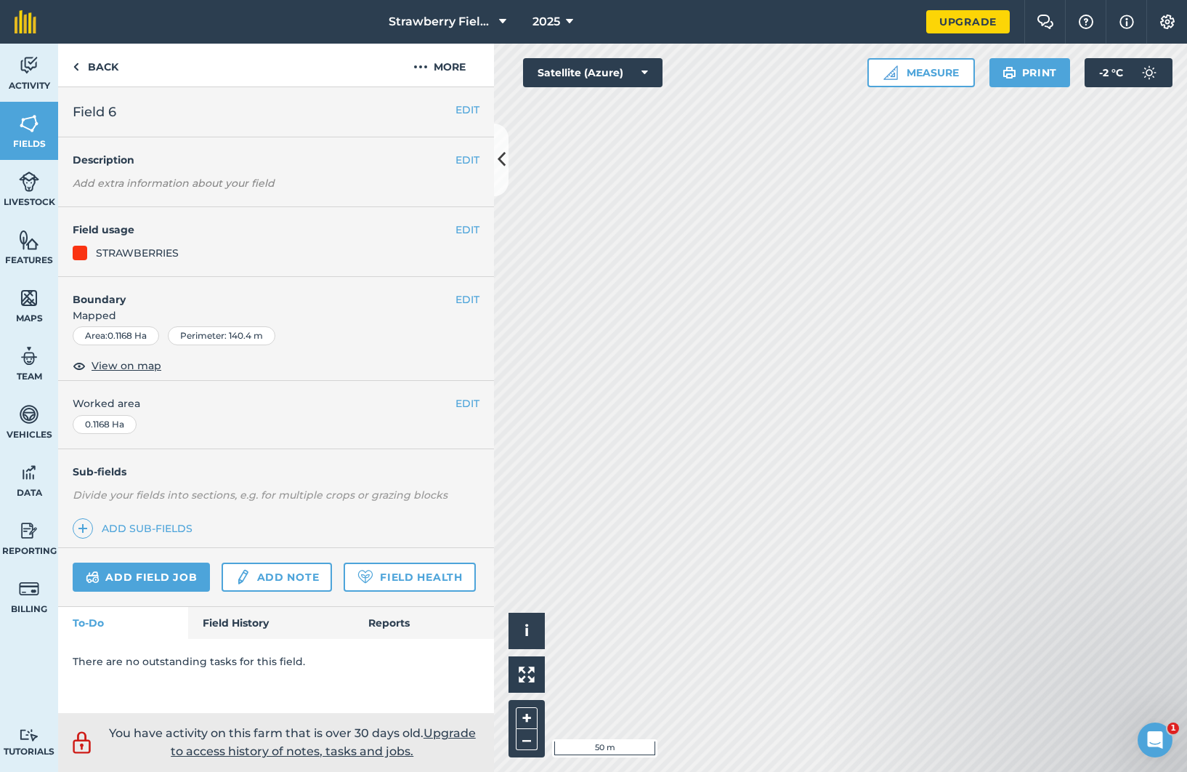
click at [456, 291] on button "EDIT" at bounding box center [468, 299] width 24 height 16
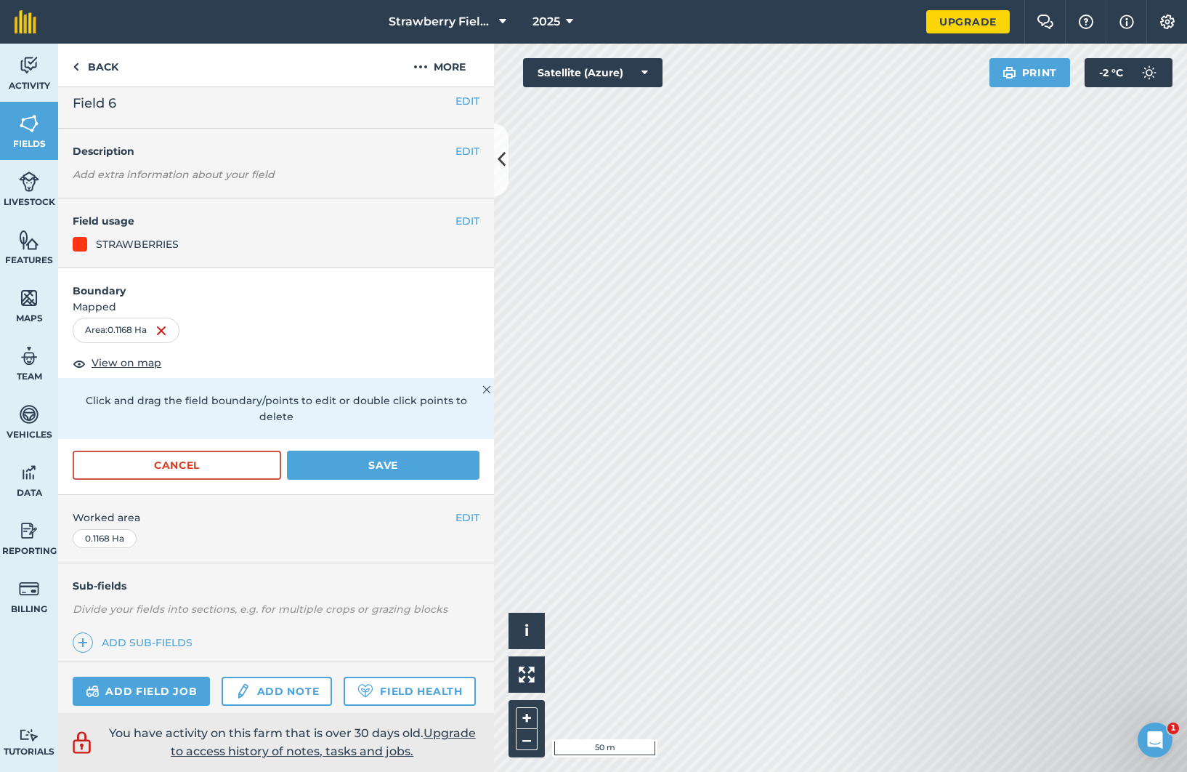
click at [389, 456] on button "Save" at bounding box center [383, 464] width 193 height 29
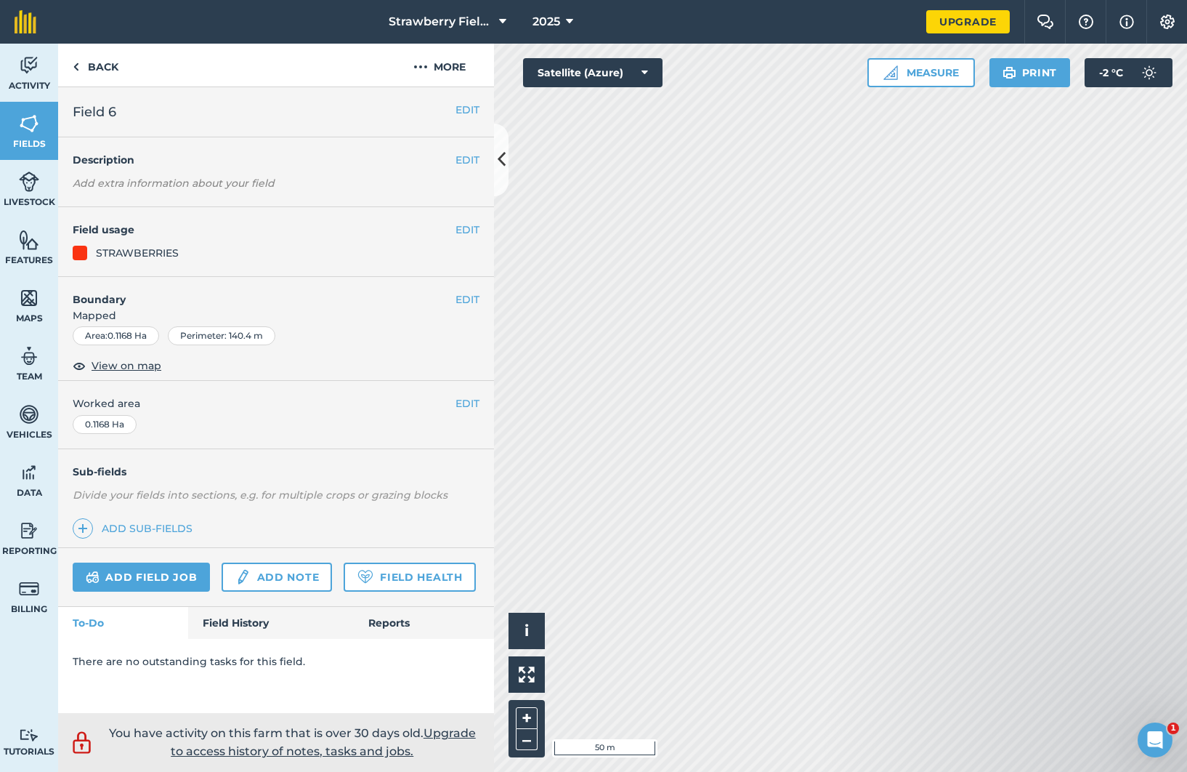
click at [495, 151] on button at bounding box center [501, 160] width 15 height 73
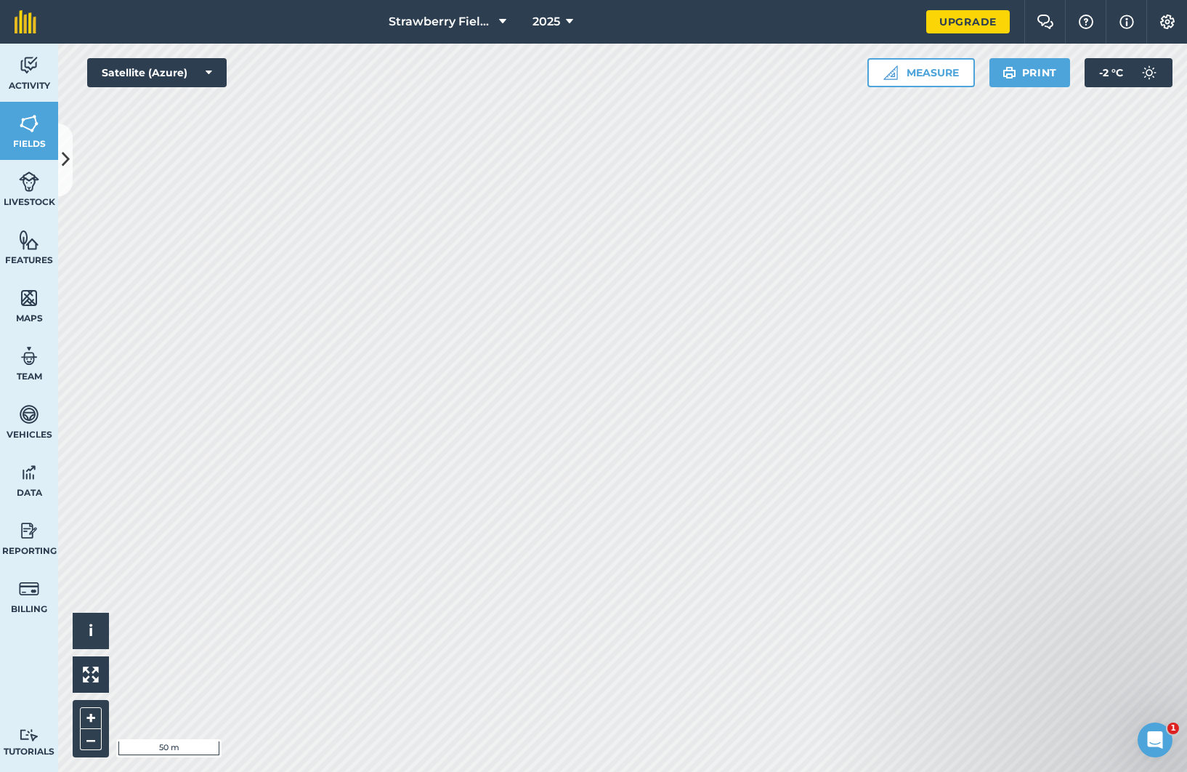
click at [65, 159] on icon at bounding box center [66, 159] width 8 height 25
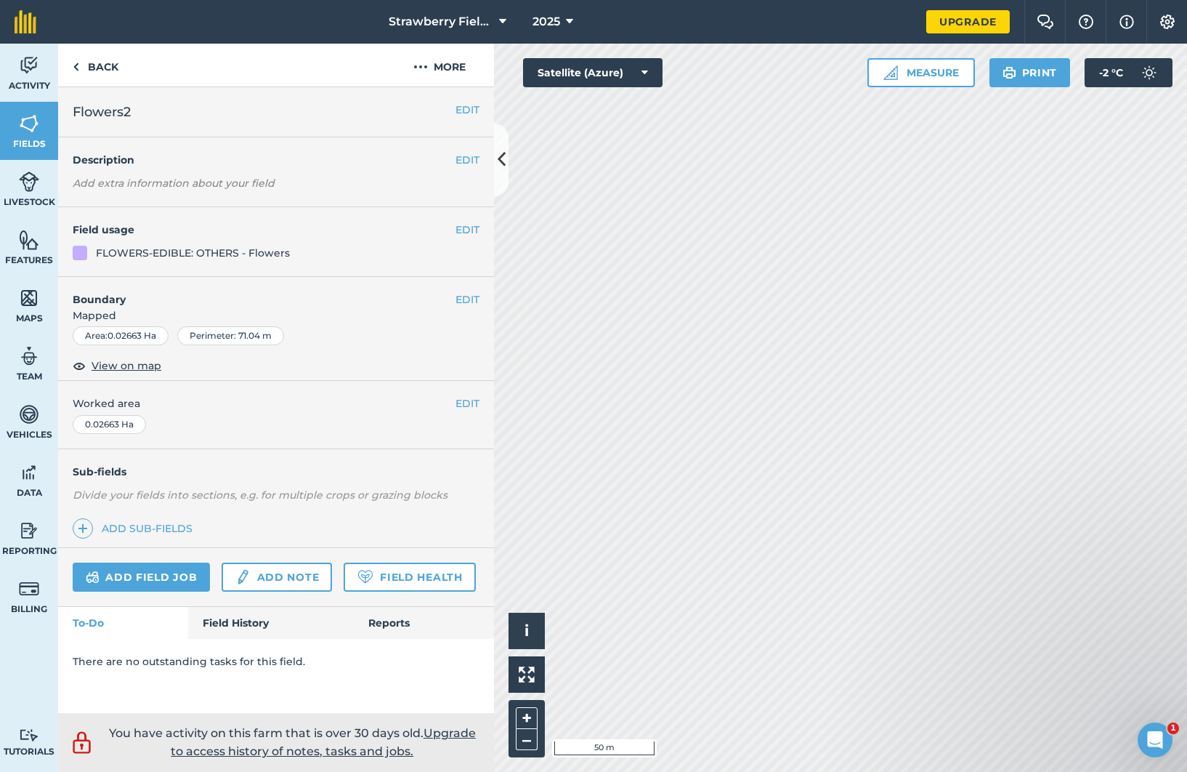
click at [465, 108] on button "EDIT" at bounding box center [468, 110] width 24 height 16
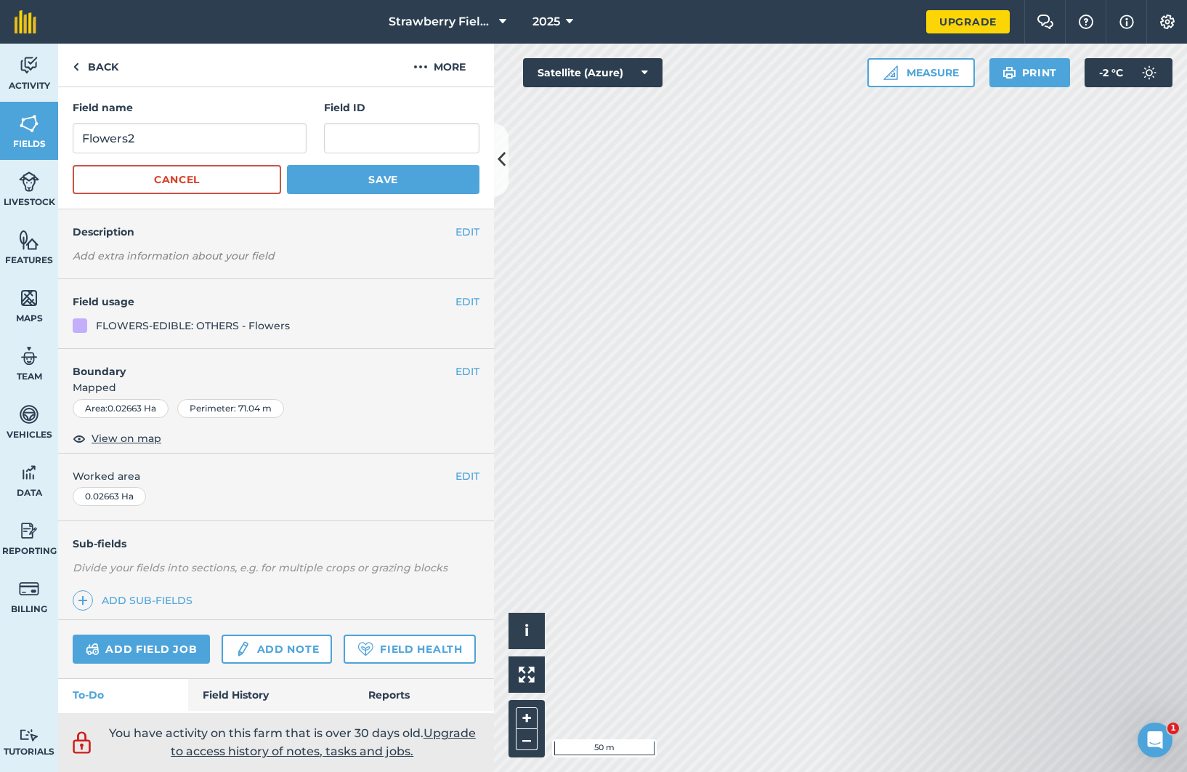
scroll to position [8, 0]
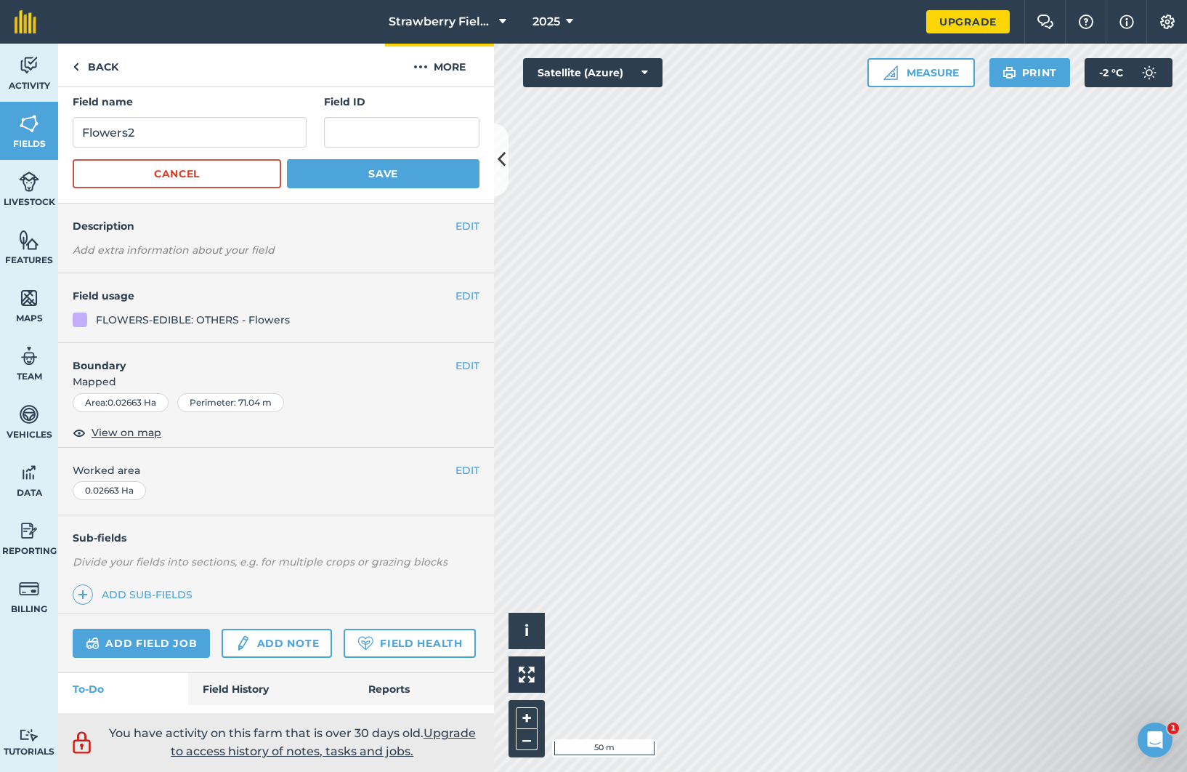
click at [456, 68] on button "More" at bounding box center [439, 65] width 109 height 43
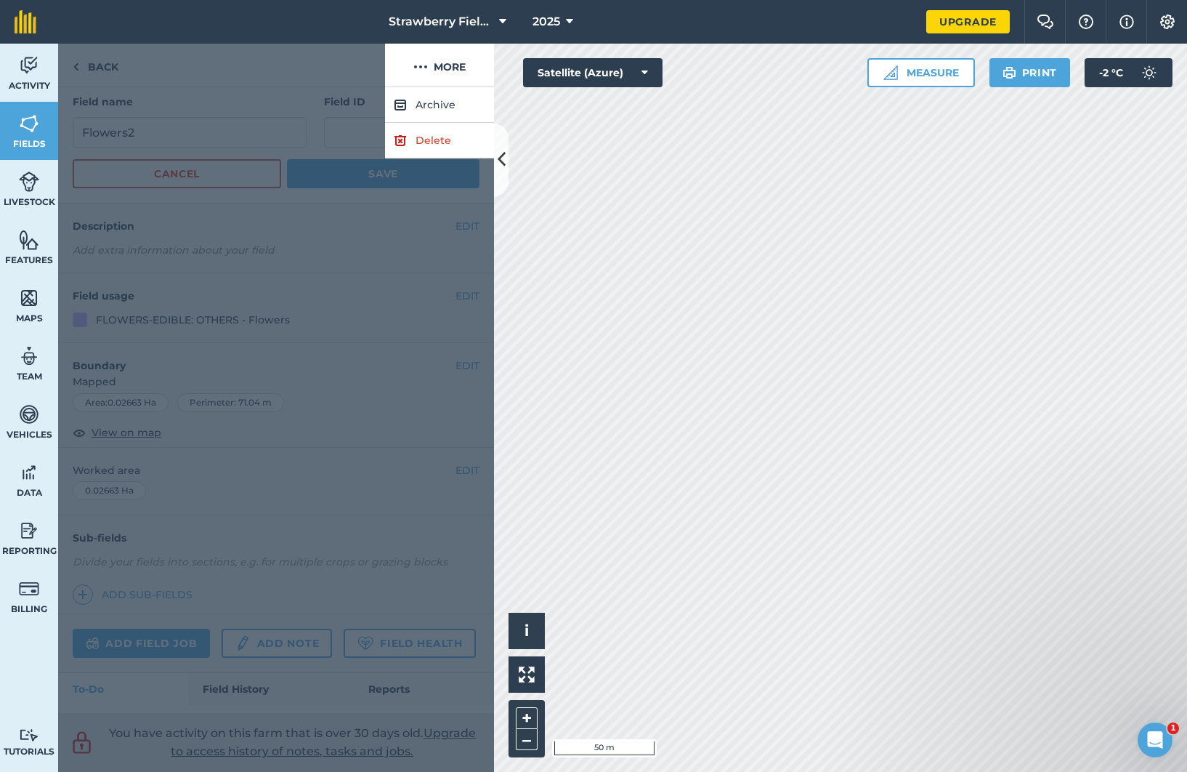
click at [424, 142] on link "Delete" at bounding box center [439, 141] width 109 height 36
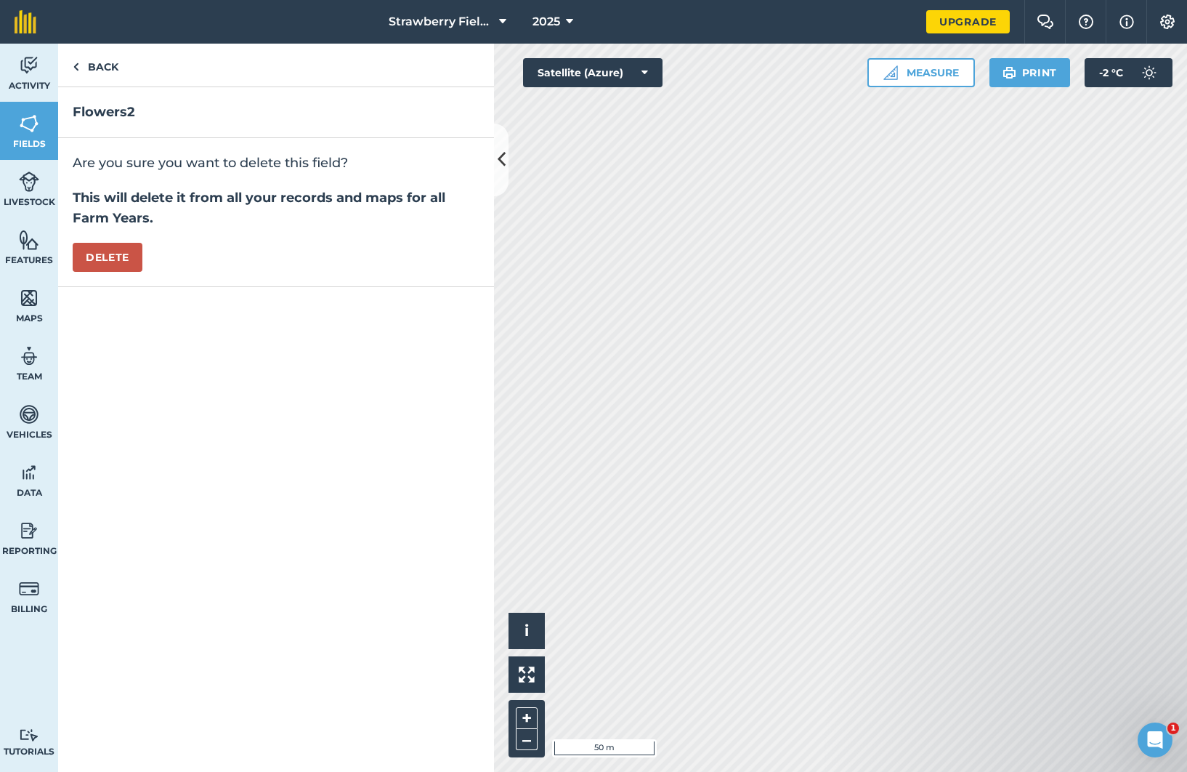
click at [121, 251] on button "Delete" at bounding box center [108, 257] width 70 height 29
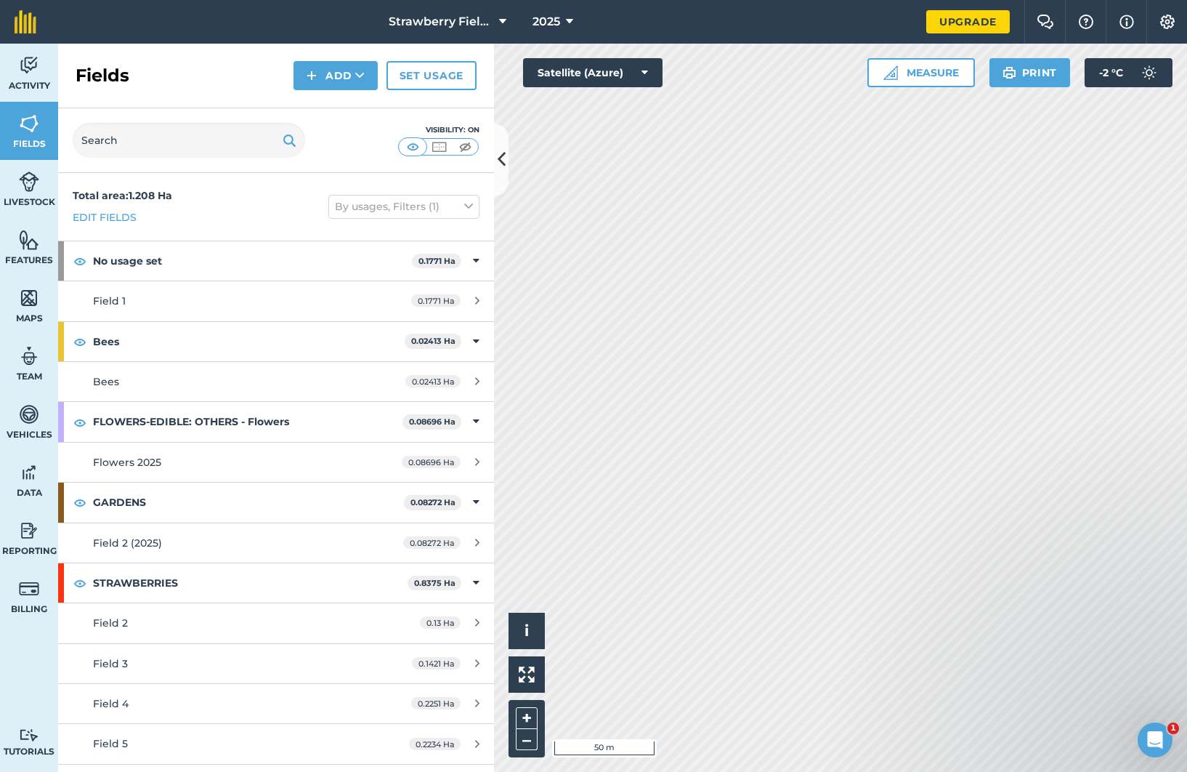
scroll to position [6, 0]
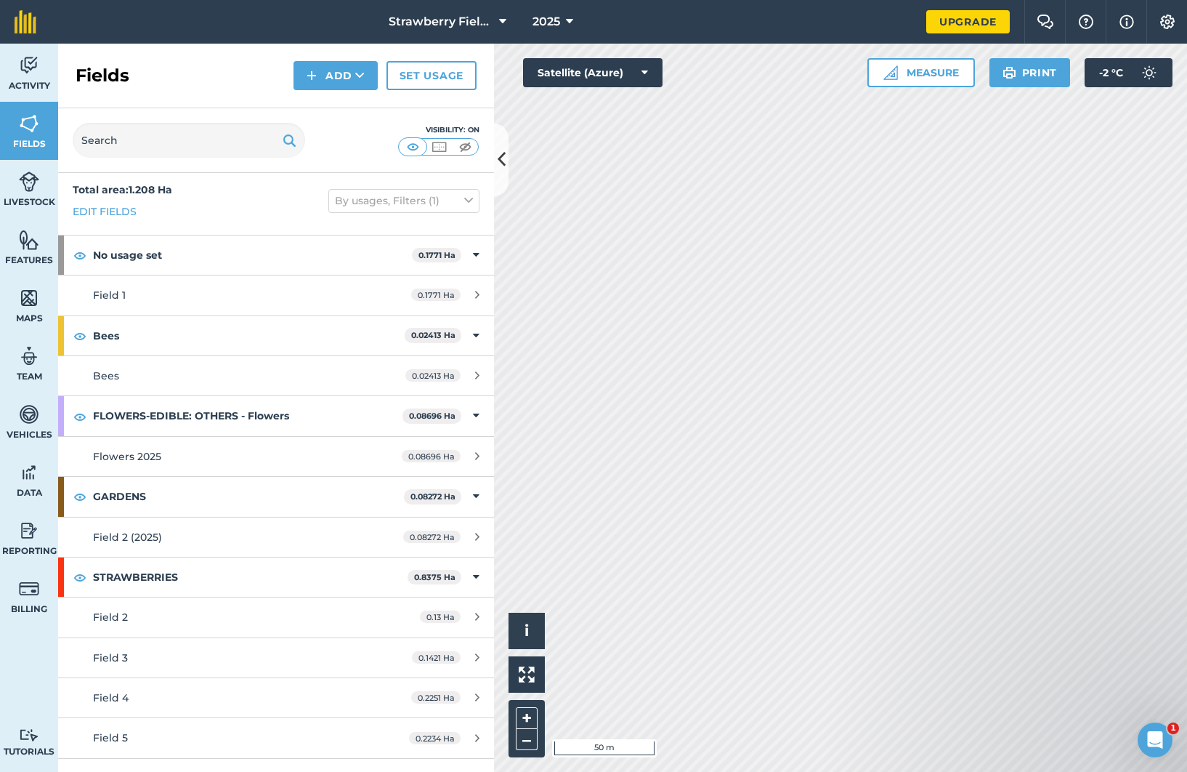
click at [504, 158] on icon at bounding box center [502, 159] width 8 height 25
